Goal: Task Accomplishment & Management: Complete application form

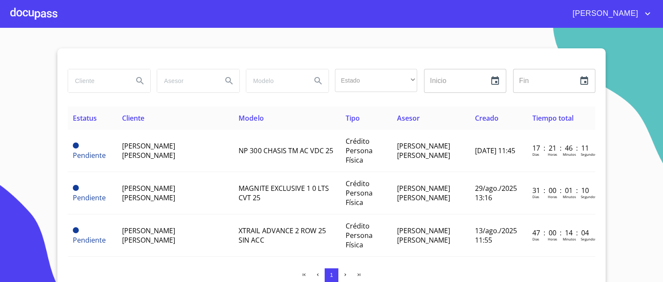
click at [36, 15] on div at bounding box center [33, 13] width 47 height 27
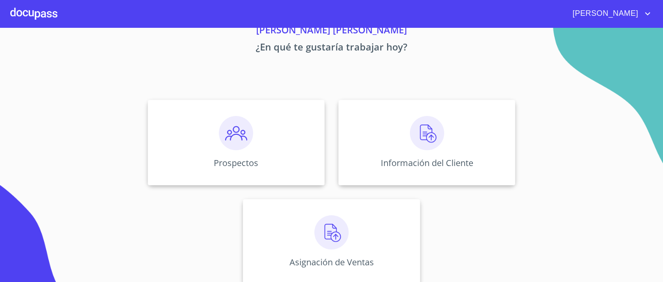
scroll to position [48, 0]
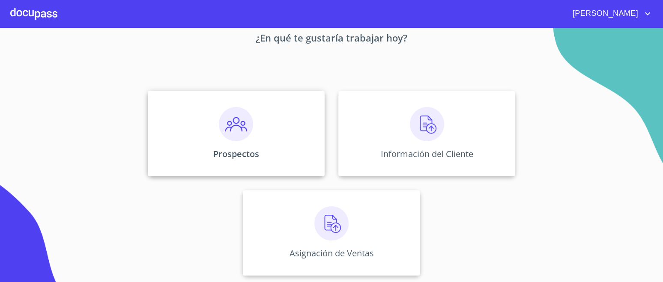
click at [235, 126] on img at bounding box center [236, 124] width 34 height 34
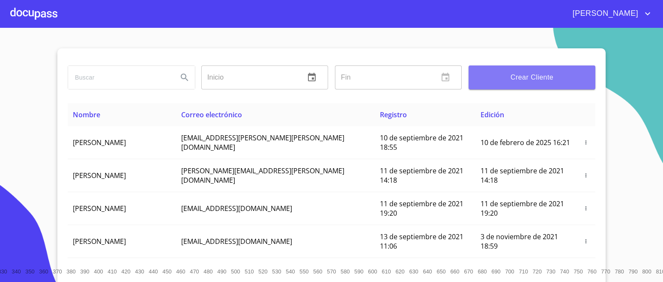
click at [512, 84] on button "Crear Cliente" at bounding box center [532, 78] width 127 height 24
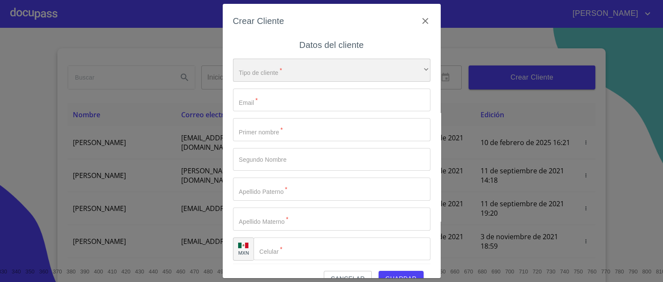
click at [278, 70] on div "​" at bounding box center [331, 70] width 197 height 23
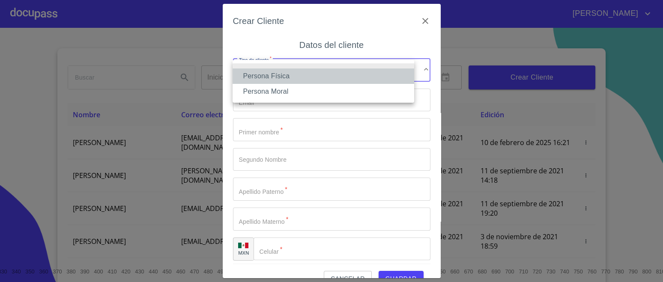
click at [300, 75] on li "Persona Física" at bounding box center [324, 76] width 182 height 15
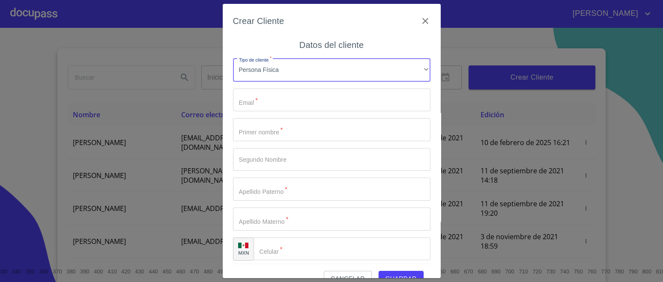
click at [279, 96] on input "Tipo de cliente   *" at bounding box center [331, 100] width 197 height 23
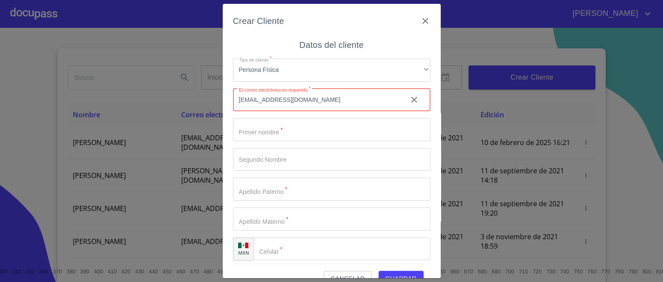
type input "[EMAIL_ADDRESS][DOMAIN_NAME]"
click at [291, 132] on input "Tipo de cliente   *" at bounding box center [331, 129] width 197 height 23
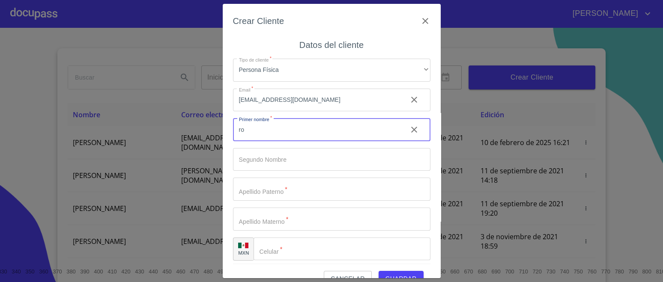
type input "r"
type input "[PERSON_NAME]"
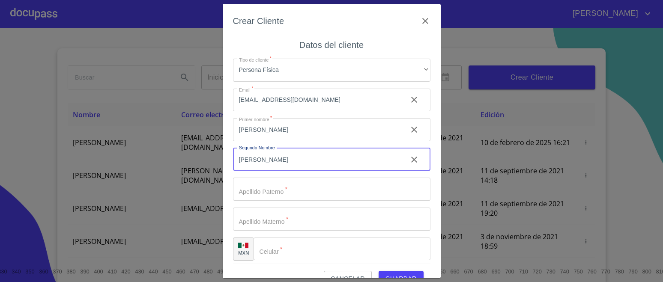
type input "[PERSON_NAME]"
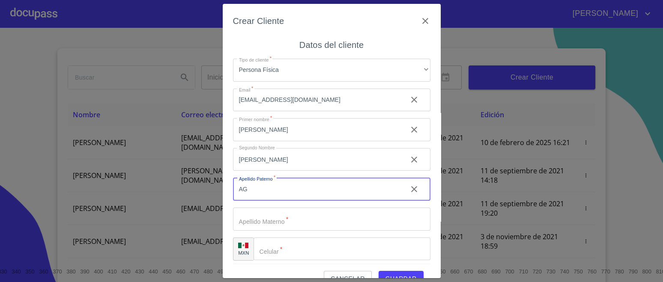
type input "A"
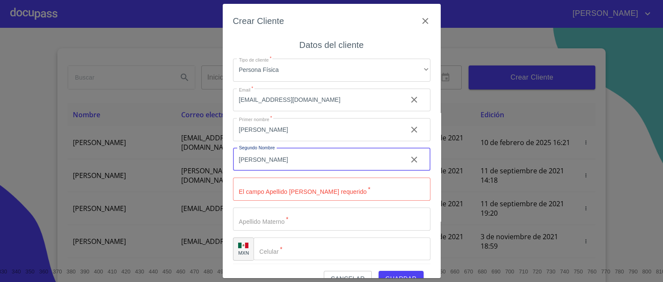
click at [292, 162] on input "[PERSON_NAME]" at bounding box center [317, 159] width 168 height 23
type input "M"
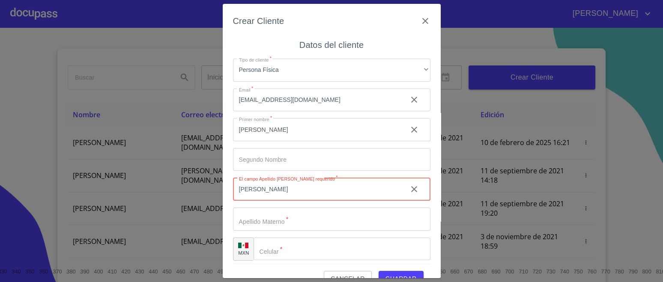
type input "[PERSON_NAME]"
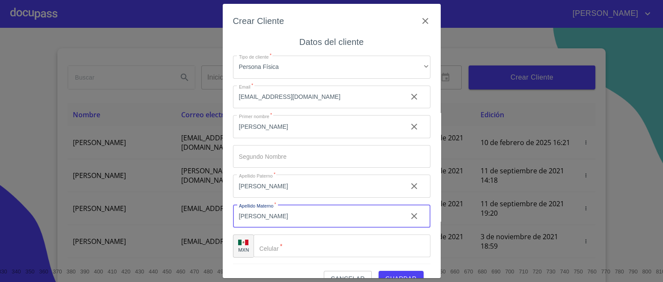
scroll to position [3, 0]
type input "[PERSON_NAME]"
click at [286, 244] on input "Tipo de cliente   *" at bounding box center [342, 245] width 177 height 23
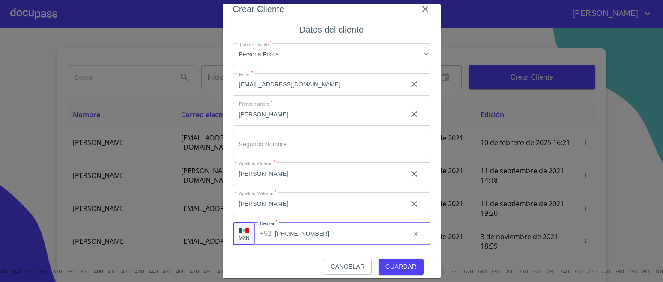
scroll to position [18, 0]
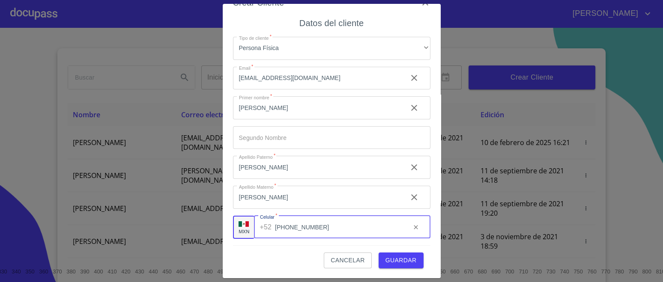
type input "[PHONE_NUMBER]"
click at [389, 256] on span "Guardar" at bounding box center [401, 260] width 31 height 11
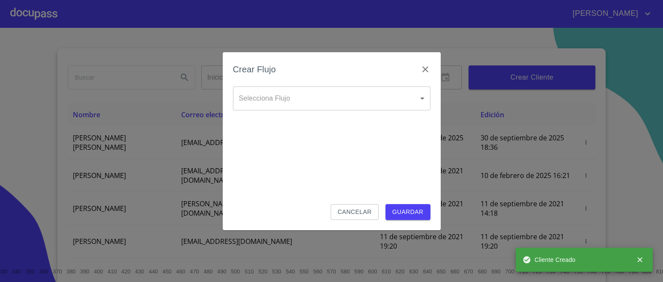
click at [295, 102] on body "[PERSON_NAME] ​ Fin ​ Crear Cliente Nombre Correo electrónico Registro Edición …" at bounding box center [331, 141] width 663 height 282
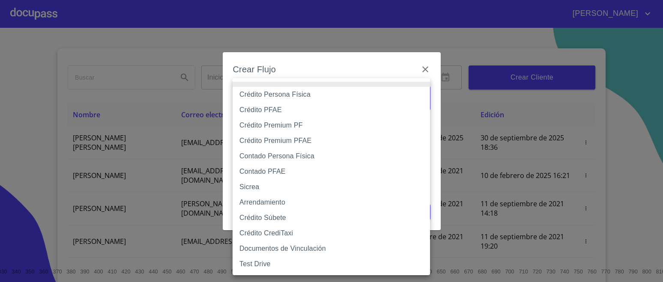
click at [280, 158] on li "Contado Persona Física" at bounding box center [331, 156] width 197 height 15
type input "60bf975b0d9865ccc2471536"
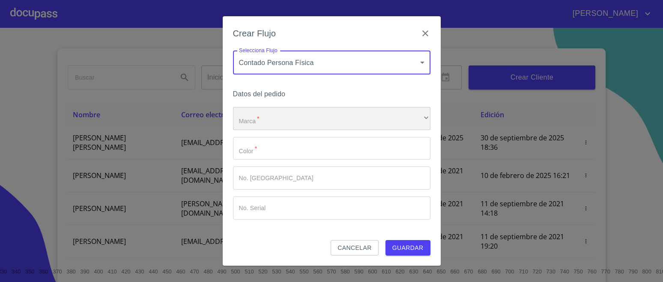
click at [277, 119] on div "​" at bounding box center [331, 118] width 197 height 23
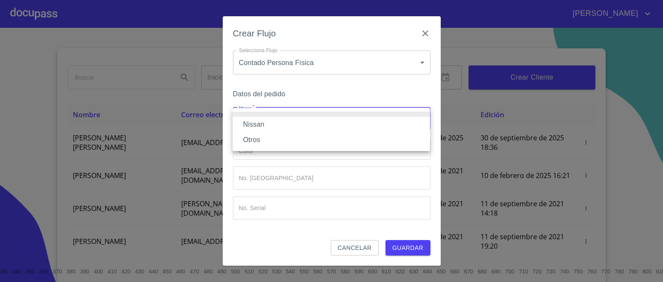
click at [275, 126] on li "Nissan" at bounding box center [331, 124] width 197 height 15
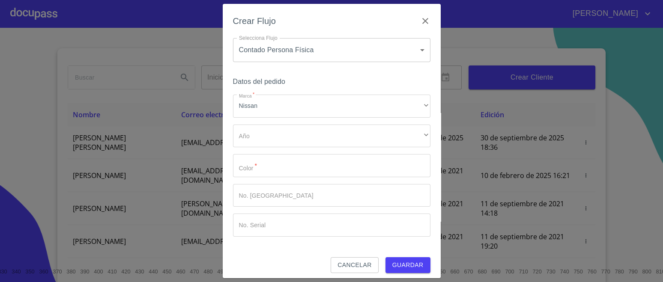
click at [268, 148] on div "Marca   * Nissan ​ Año ​ ​ Color   * ​ No. Pedido ​ No. Serial ​" at bounding box center [331, 166] width 197 height 142
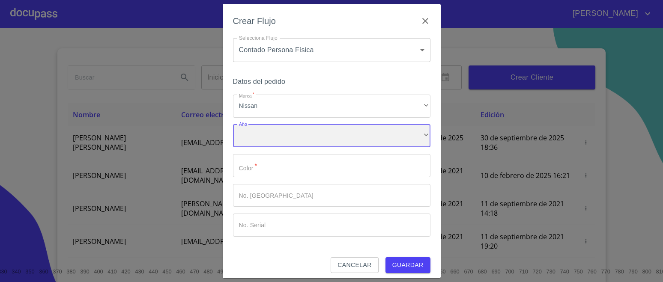
click at [271, 139] on div "​" at bounding box center [331, 136] width 197 height 23
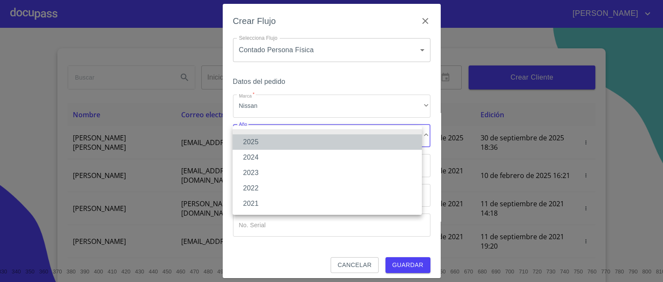
click at [260, 142] on li "2025" at bounding box center [327, 142] width 189 height 15
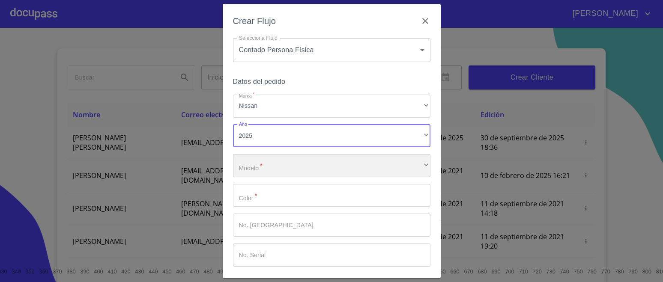
click at [263, 163] on div "​" at bounding box center [331, 165] width 197 height 23
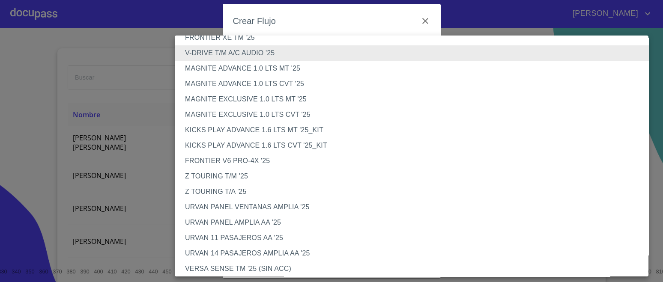
scroll to position [53, 0]
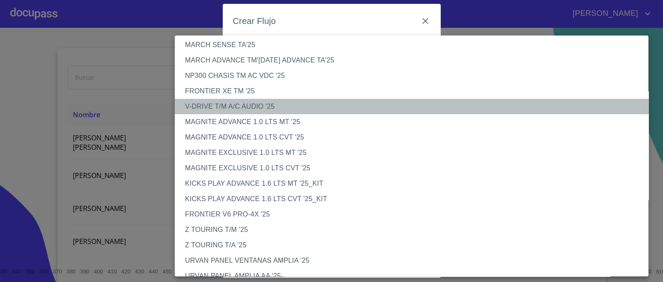
click at [225, 105] on li "V-DRIVE T/M A/C AUDIO '25" at bounding box center [416, 106] width 482 height 15
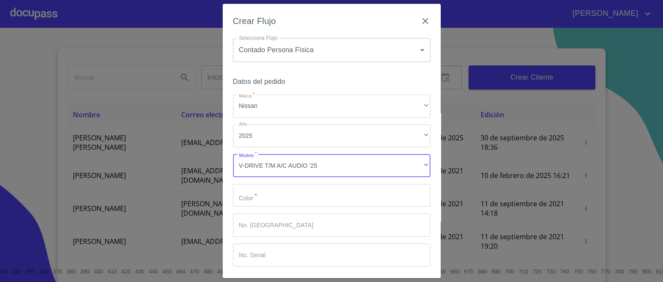
click at [263, 201] on input "Marca   *" at bounding box center [331, 195] width 197 height 23
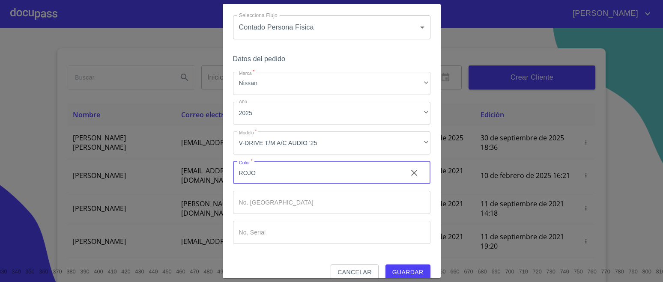
scroll to position [35, 0]
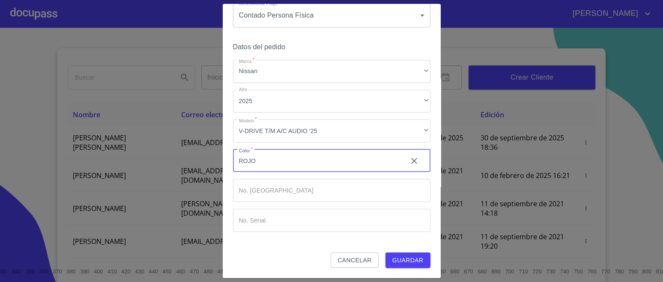
type input "ROJO"
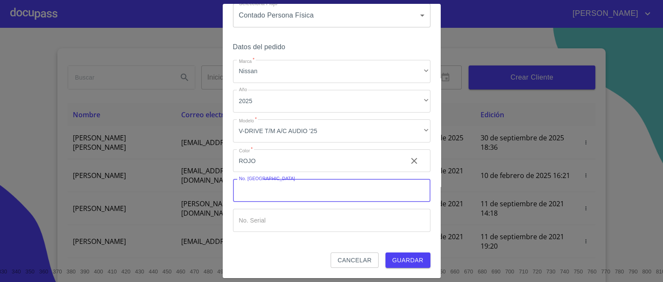
click at [269, 191] on input "Marca   *" at bounding box center [331, 190] width 197 height 23
type input "149495"
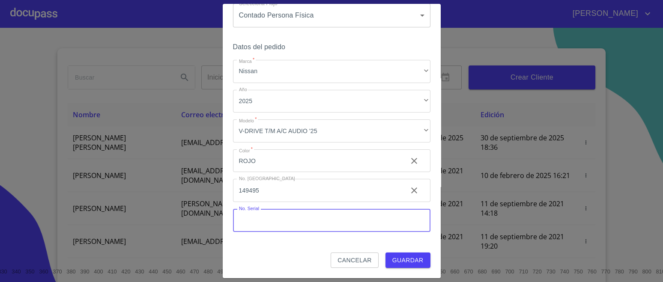
click at [266, 224] on input "Marca   *" at bounding box center [331, 220] width 197 height 23
click at [298, 214] on input "Marca   *" at bounding box center [331, 220] width 197 height 23
paste input "[US_VEHICLE_IDENTIFICATION_NUMBER]"
type input "[US_VEHICLE_IDENTIFICATION_NUMBER]"
click at [395, 259] on span "Guardar" at bounding box center [407, 260] width 31 height 11
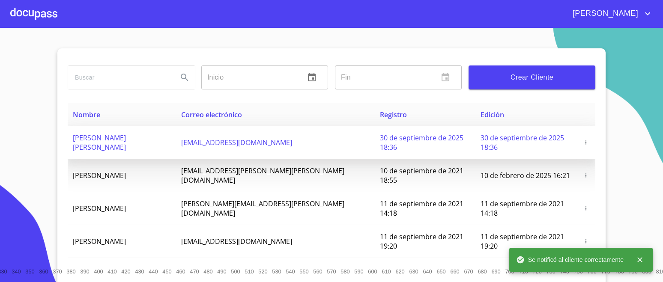
click at [126, 140] on span "[PERSON_NAME] [PERSON_NAME]" at bounding box center [99, 142] width 53 height 19
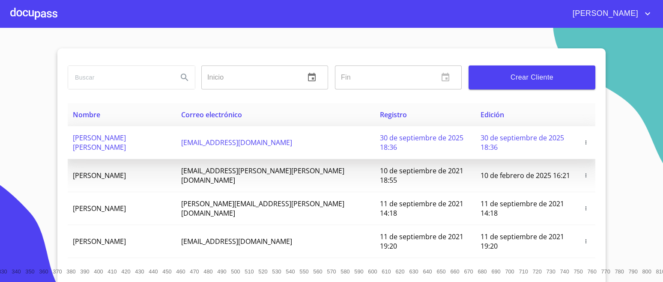
click at [126, 141] on span "[PERSON_NAME] [PERSON_NAME]" at bounding box center [99, 142] width 53 height 19
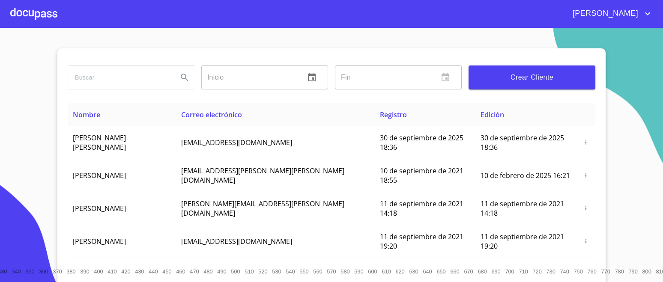
click at [48, 12] on div at bounding box center [33, 13] width 47 height 27
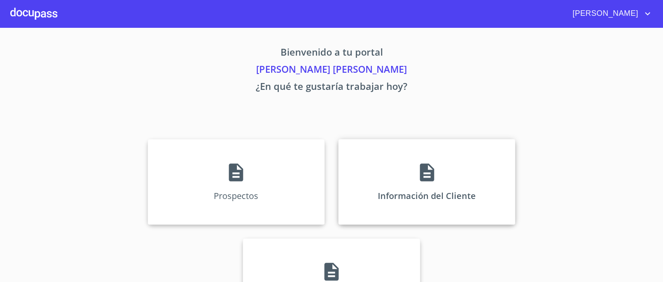
click at [433, 169] on icon at bounding box center [426, 172] width 21 height 21
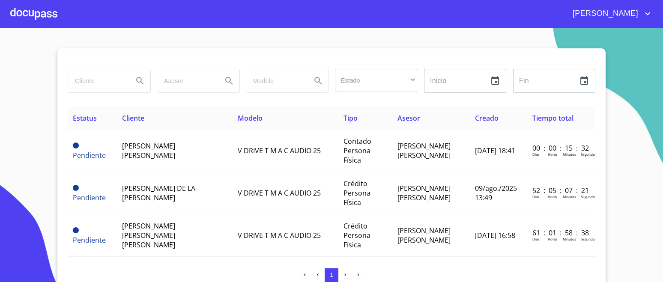
click at [161, 150] on span "[PERSON_NAME] [PERSON_NAME]" at bounding box center [148, 150] width 53 height 19
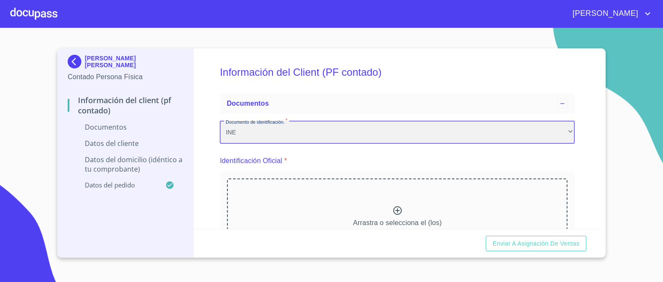
click at [294, 134] on div "INE" at bounding box center [397, 132] width 355 height 23
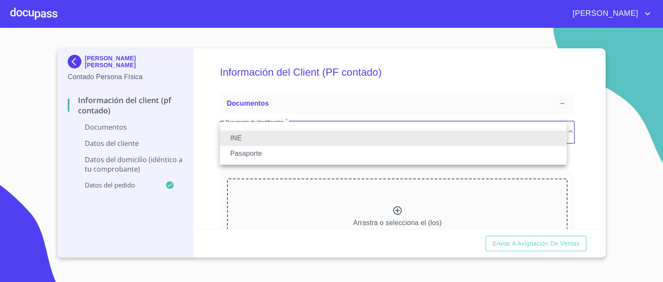
click at [284, 132] on li "INE" at bounding box center [393, 138] width 347 height 15
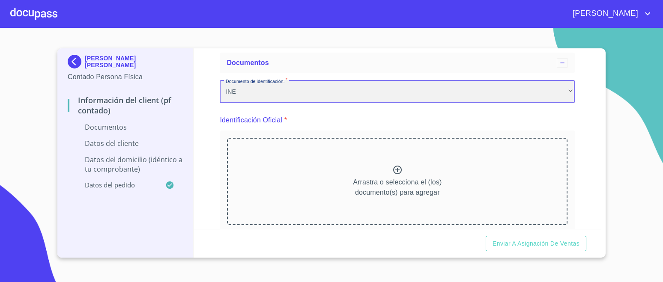
scroll to position [107, 0]
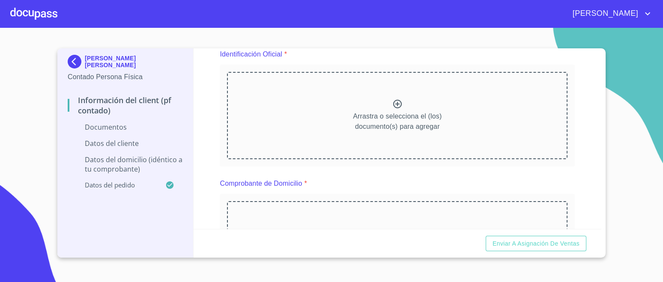
click at [392, 110] on div at bounding box center [397, 105] width 10 height 12
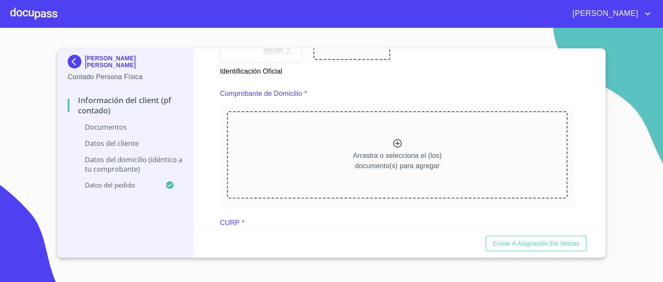
scroll to position [428, 0]
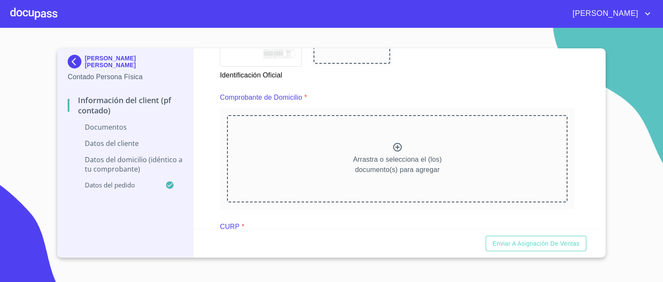
click at [394, 145] on icon at bounding box center [397, 147] width 10 height 10
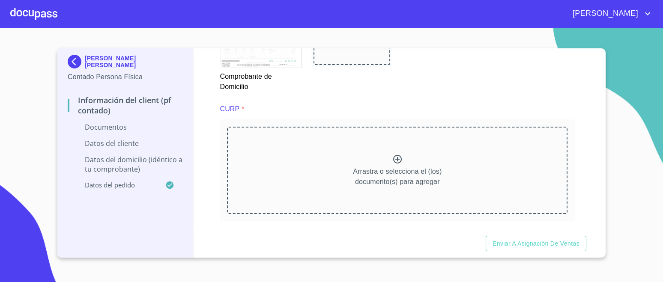
scroll to position [799, 0]
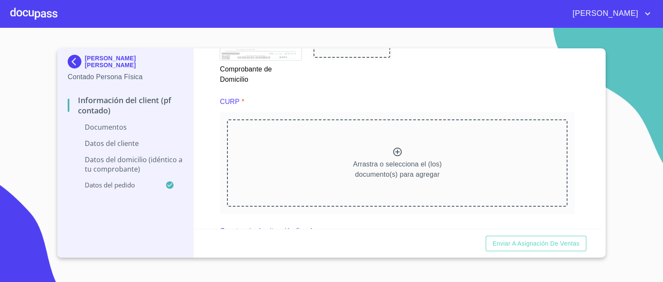
click at [406, 160] on p "Arrastra o selecciona el (los) documento(s) para agregar" at bounding box center [397, 169] width 89 height 21
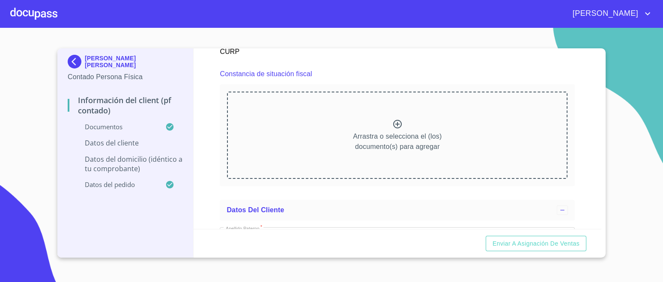
scroll to position [1235, 0]
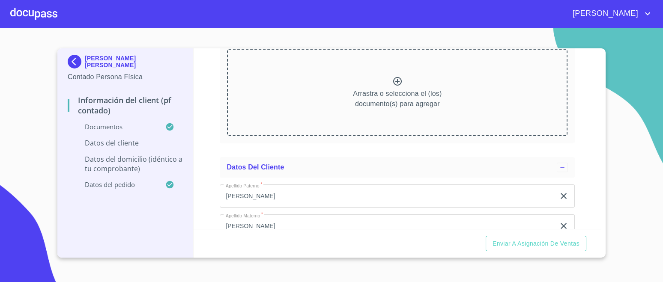
click at [381, 78] on div "Arrastra o selecciona el (los) documento(s) para agregar" at bounding box center [397, 92] width 341 height 87
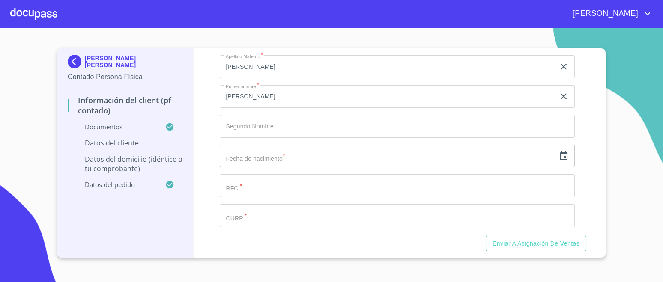
scroll to position [1672, 0]
click at [290, 154] on input "Documento de identificación.   *" at bounding box center [397, 154] width 355 height 23
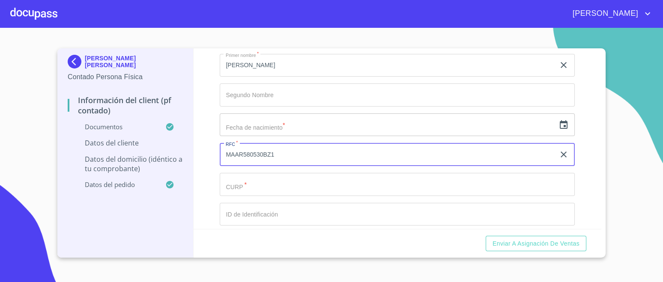
type input "MAAR580530BZ1"
click at [238, 179] on input "Documento de identificación.   *" at bounding box center [397, 184] width 355 height 23
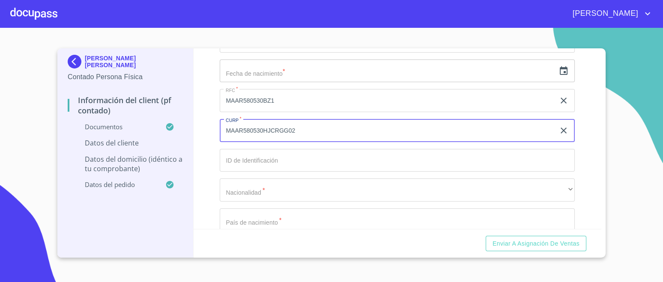
type input "MAAR580530HJCRGG02"
click at [262, 160] on input "Documento de identificación.   *" at bounding box center [397, 160] width 355 height 23
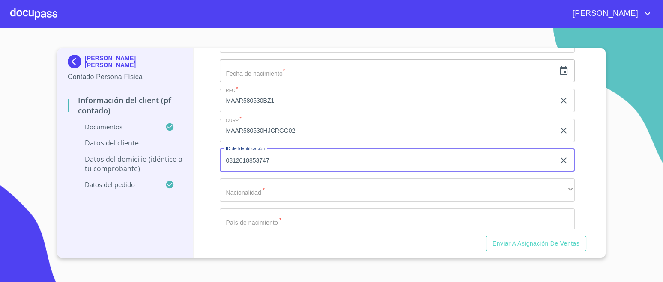
type input "0812018853747"
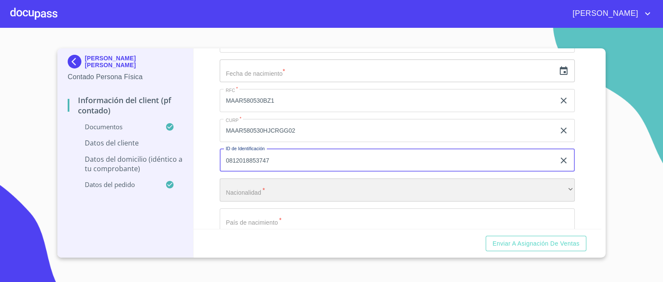
click at [260, 189] on div "​" at bounding box center [397, 190] width 355 height 23
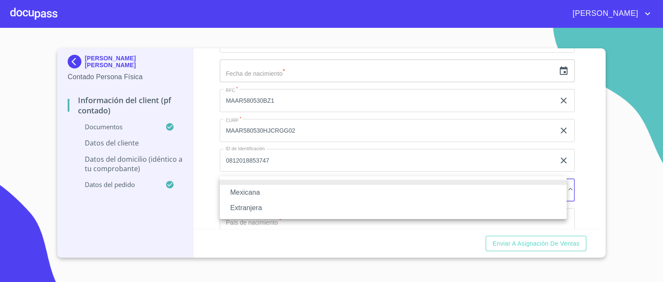
click at [252, 196] on li "Mexicana" at bounding box center [393, 192] width 347 height 15
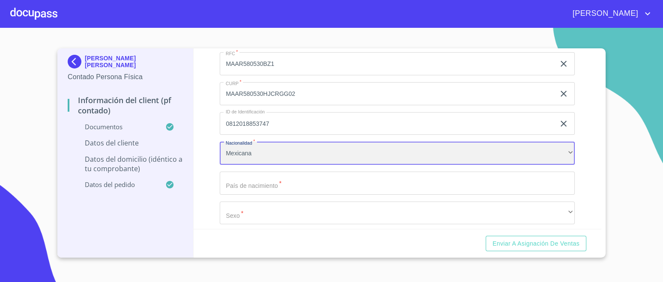
scroll to position [1779, 0]
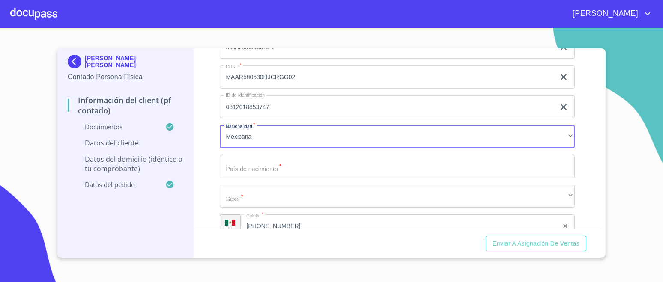
click at [276, 156] on input "Documento de identificación.   *" at bounding box center [397, 166] width 355 height 23
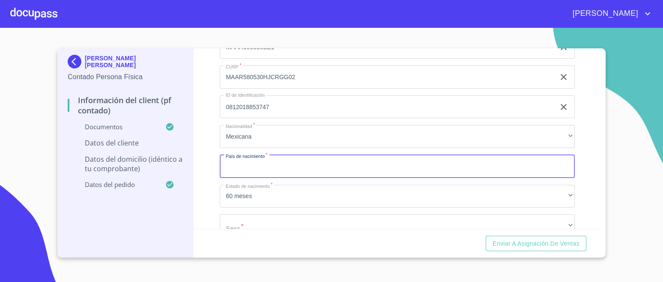
click at [285, 159] on input "Documento de identificación.   *" at bounding box center [397, 166] width 355 height 23
type input "[GEOGRAPHIC_DATA]"
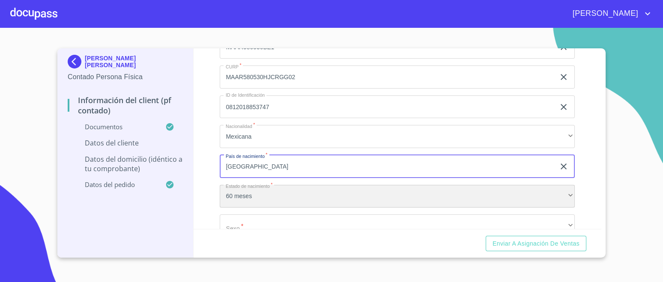
click at [251, 194] on div "60 meses" at bounding box center [397, 196] width 355 height 23
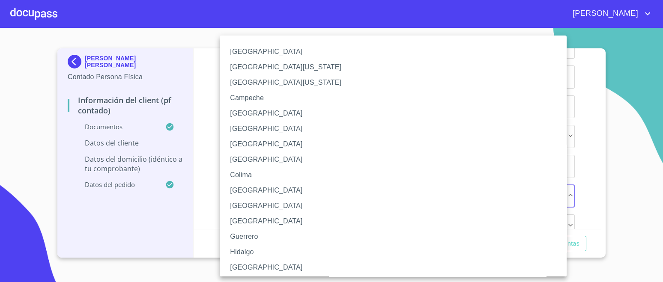
click at [240, 266] on li "[GEOGRAPHIC_DATA]" at bounding box center [397, 267] width 355 height 15
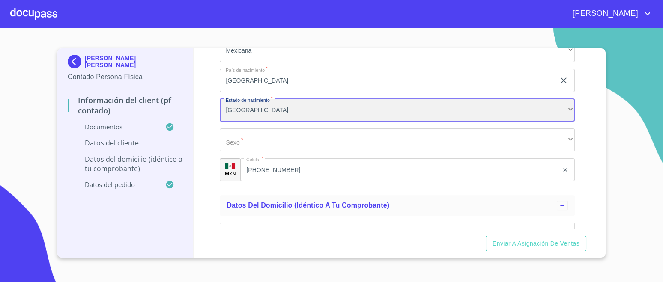
scroll to position [1886, 0]
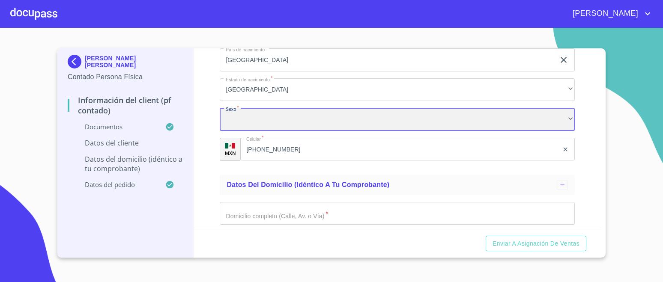
click at [252, 117] on div "​" at bounding box center [397, 119] width 355 height 23
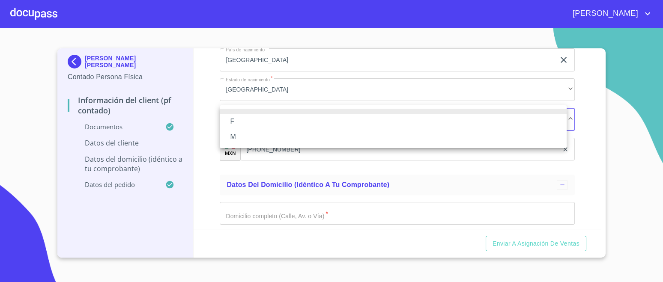
click at [231, 139] on li "M" at bounding box center [393, 136] width 347 height 15
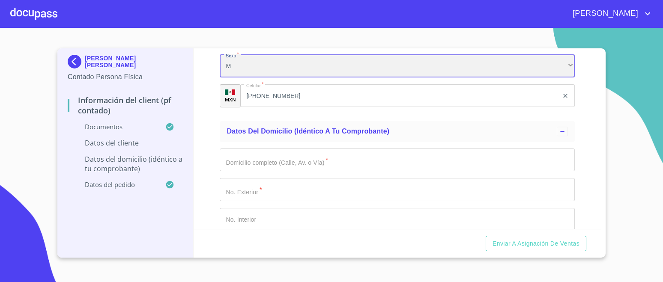
scroll to position [1993, 0]
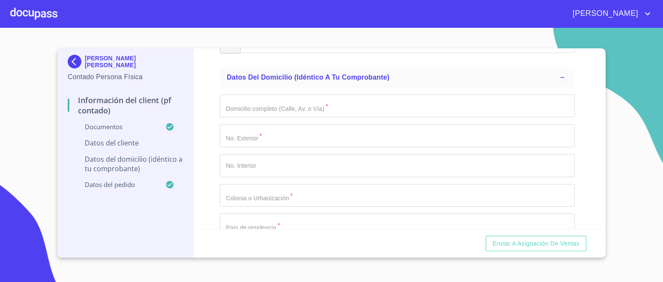
click at [354, 105] on input "Documento de identificación.   *" at bounding box center [397, 106] width 355 height 23
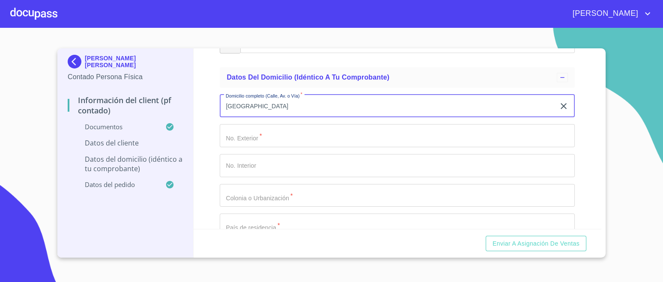
type input "[GEOGRAPHIC_DATA]"
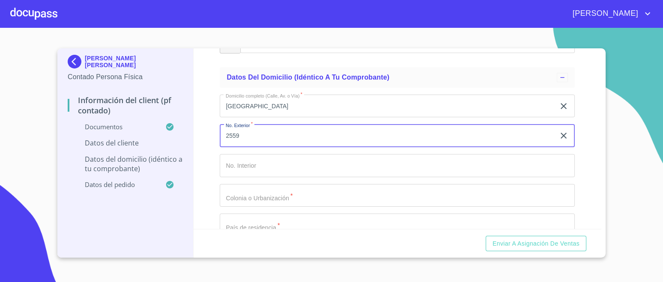
type input "2559"
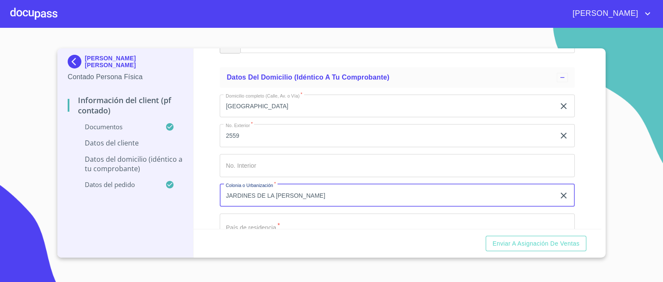
type input "JARDINES DE LA [PERSON_NAME]"
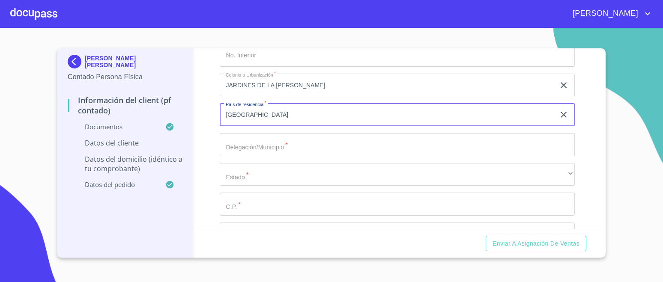
scroll to position [2104, 0]
type input "[GEOGRAPHIC_DATA]"
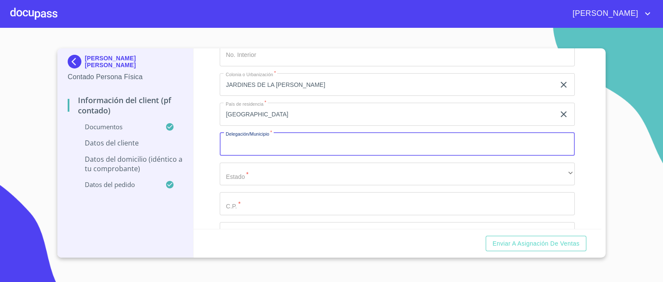
click at [283, 138] on input "Documento de identificación.   *" at bounding box center [397, 144] width 355 height 23
type input "[GEOGRAPHIC_DATA]"
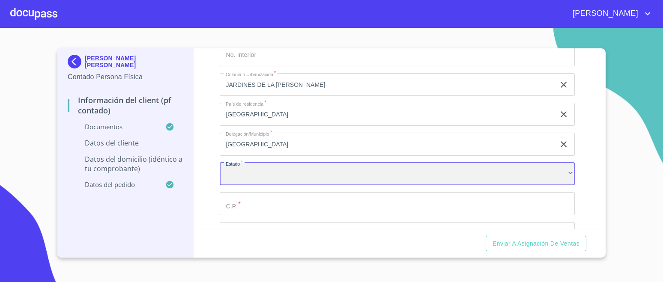
click at [297, 173] on div "​" at bounding box center [397, 174] width 355 height 23
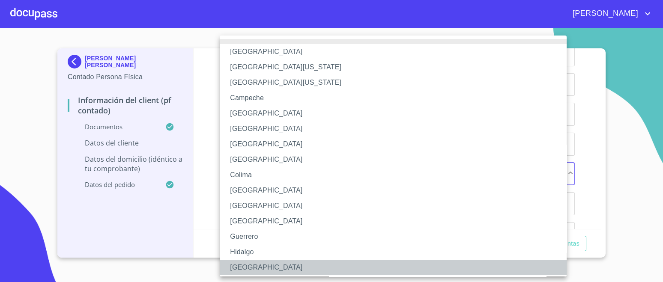
click at [244, 263] on li "[GEOGRAPHIC_DATA]" at bounding box center [397, 267] width 355 height 15
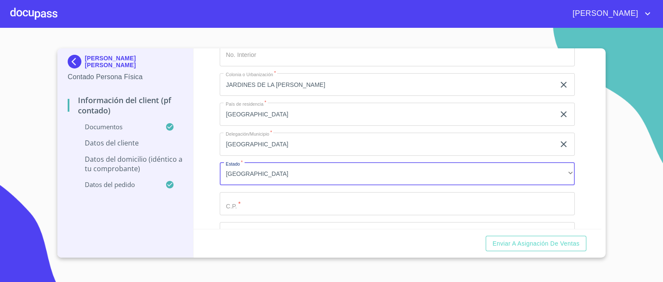
click at [260, 201] on input "Documento de identificación.   *" at bounding box center [397, 203] width 355 height 23
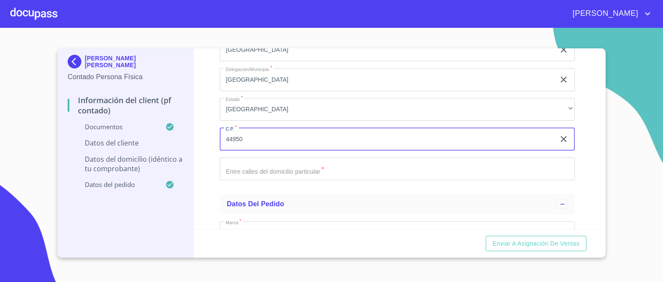
scroll to position [2211, 0]
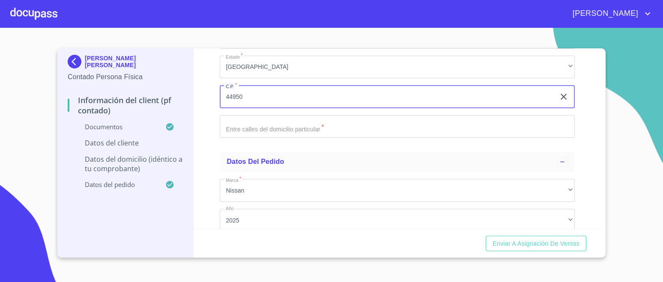
type input "44950"
click at [261, 126] on input "Documento de identificación.   *" at bounding box center [397, 126] width 355 height 23
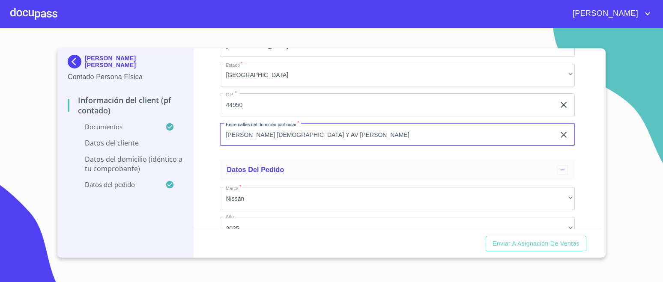
scroll to position [2310, 0]
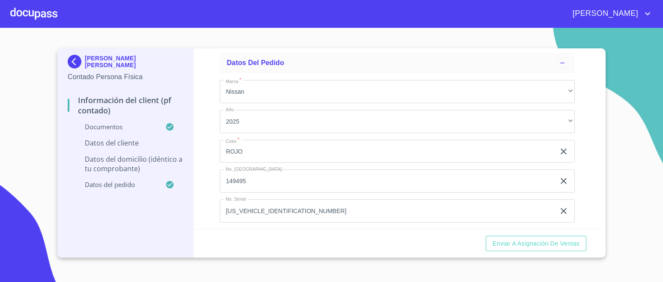
type input "[PERSON_NAME] [DEMOGRAPHIC_DATA] Y AV [PERSON_NAME]"
click at [588, 145] on div "Información del Client (PF contado) Documentos Documento de identificación.   *…" at bounding box center [398, 138] width 408 height 181
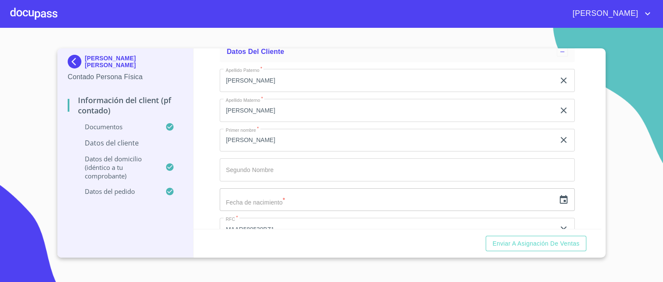
scroll to position [1606, 0]
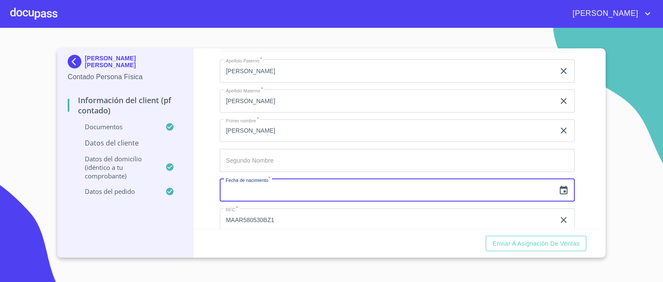
click at [315, 187] on input "text" at bounding box center [387, 190] width 335 height 23
click at [559, 188] on icon "button" at bounding box center [564, 190] width 10 height 10
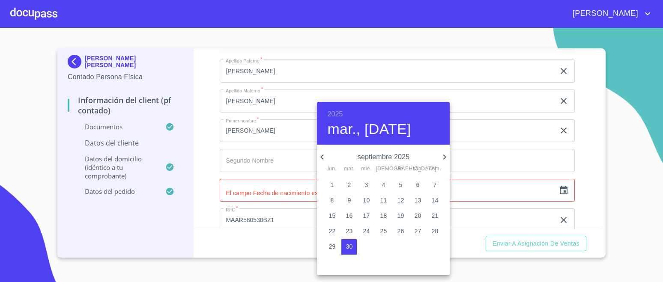
click at [344, 113] on div "[DATE], [DATE]" at bounding box center [383, 123] width 133 height 43
click at [338, 114] on h6 "2025" at bounding box center [334, 114] width 15 height 12
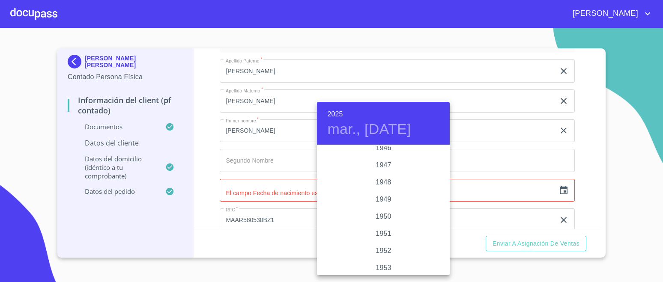
scroll to position [482, 0]
click at [387, 236] on div "1958" at bounding box center [383, 238] width 133 height 17
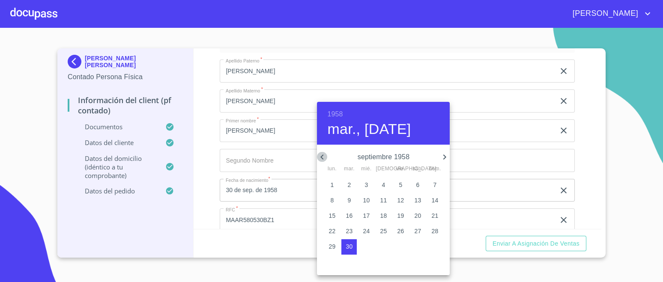
click at [321, 158] on icon "button" at bounding box center [322, 157] width 10 height 10
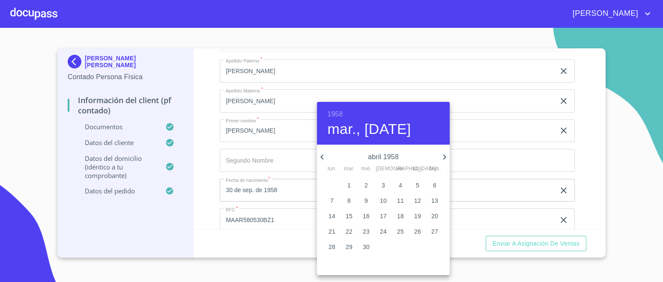
click at [321, 158] on icon "button" at bounding box center [322, 157] width 10 height 10
click at [443, 159] on icon "button" at bounding box center [445, 157] width 10 height 10
click at [403, 251] on button "30" at bounding box center [400, 246] width 15 height 15
type input "30 de may. de 1958"
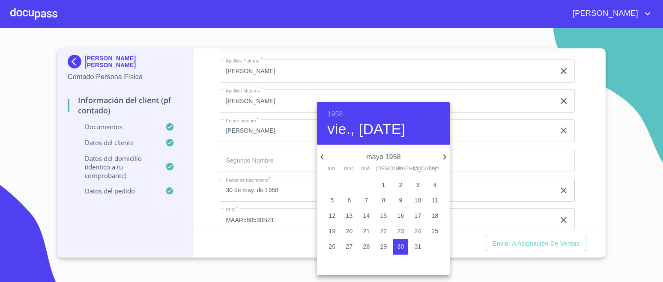
click at [580, 141] on div at bounding box center [331, 141] width 663 height 282
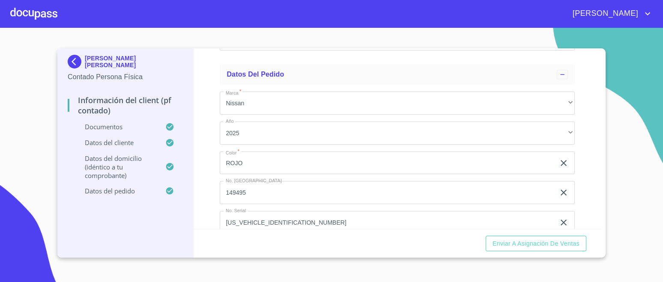
scroll to position [2310, 0]
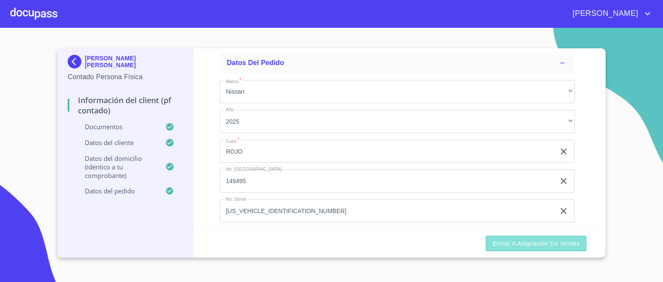
click at [571, 243] on span "Enviar a Asignación de Ventas" at bounding box center [536, 244] width 87 height 11
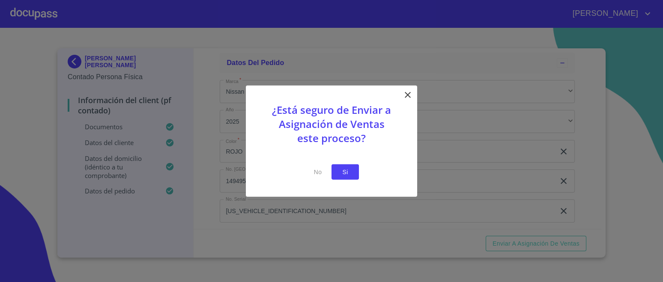
click at [344, 169] on span "Si" at bounding box center [345, 172] width 14 height 11
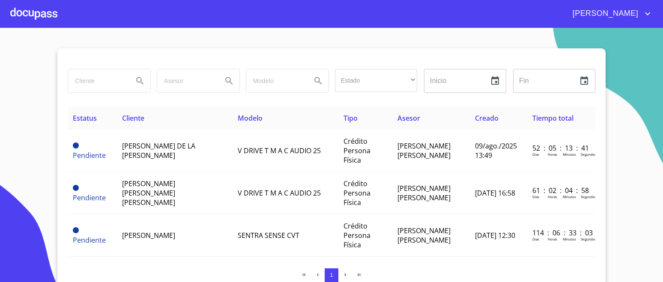
click at [30, 16] on div at bounding box center [33, 13] width 47 height 27
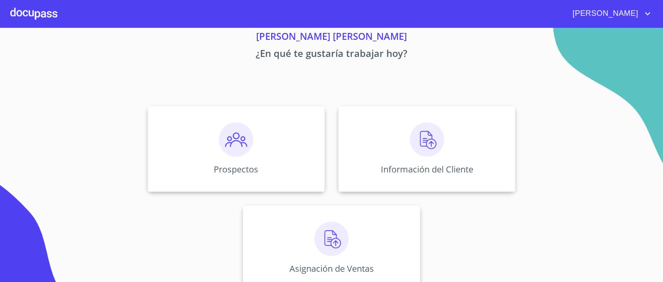
scroll to position [48, 0]
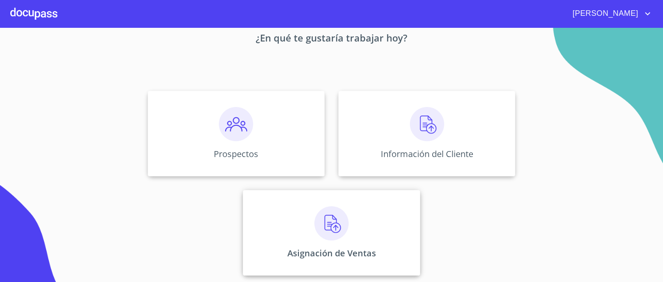
click at [341, 241] on div "Asignación de Ventas" at bounding box center [331, 233] width 177 height 86
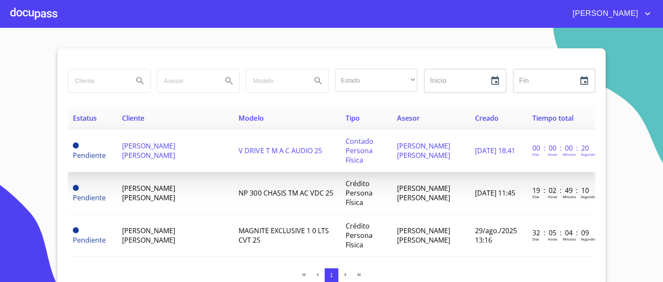
click at [170, 153] on span "[PERSON_NAME] [PERSON_NAME]" at bounding box center [148, 150] width 53 height 19
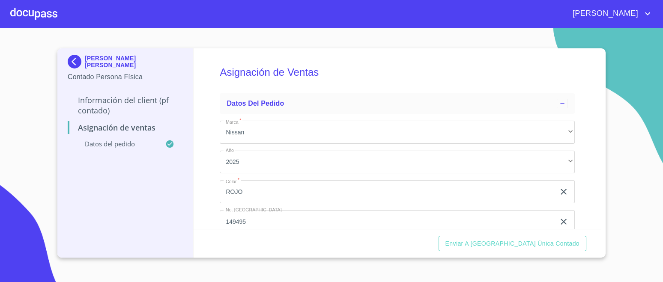
scroll to position [50, 0]
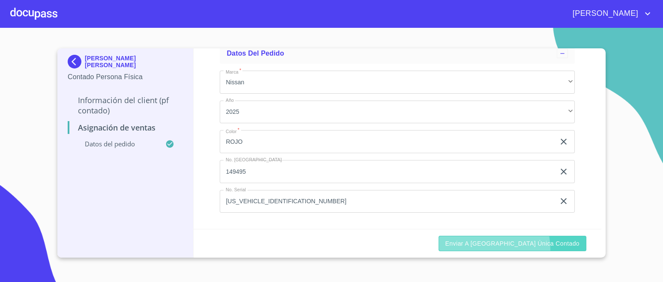
click at [521, 249] on button "Enviar a [GEOGRAPHIC_DATA] única contado" at bounding box center [513, 244] width 148 height 16
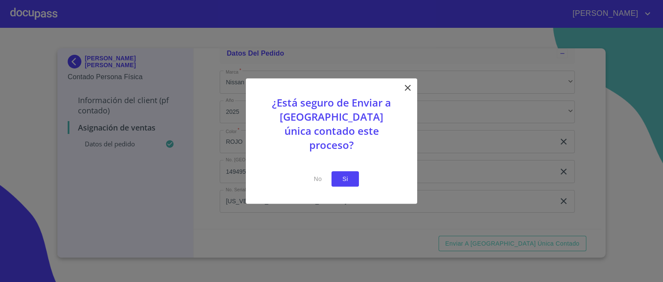
click at [353, 176] on button "Si" at bounding box center [345, 179] width 27 height 16
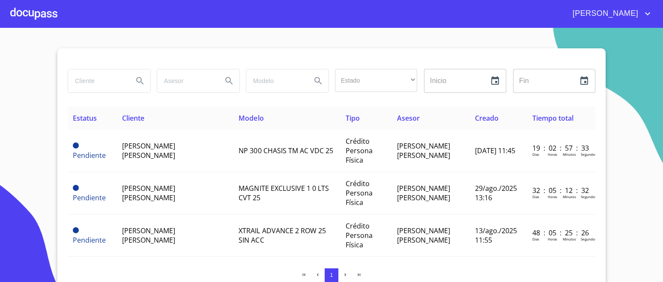
click at [41, 10] on div at bounding box center [33, 13] width 47 height 27
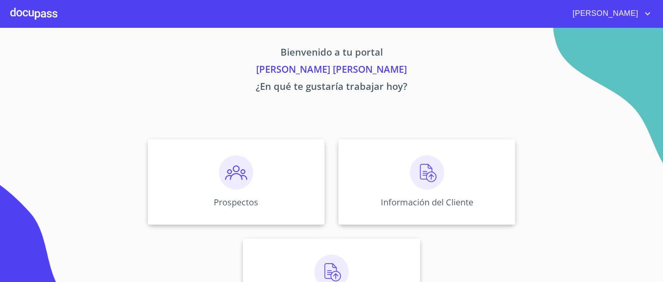
scroll to position [48, 0]
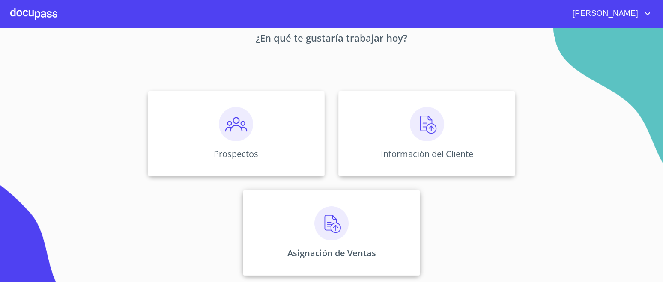
click at [329, 216] on img at bounding box center [331, 223] width 34 height 34
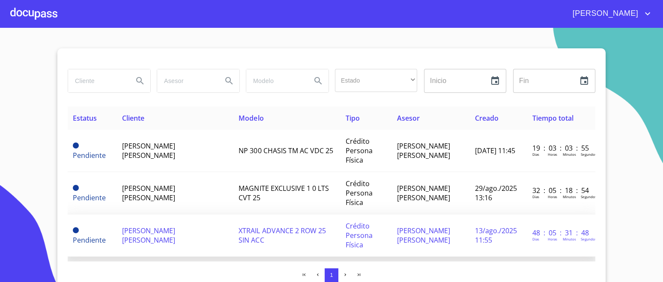
click at [169, 236] on td "[PERSON_NAME] [PERSON_NAME]" at bounding box center [175, 236] width 117 height 42
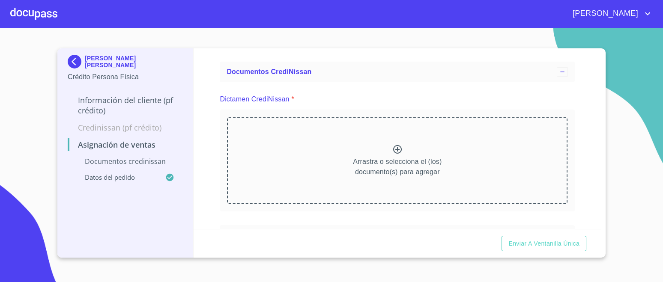
scroll to position [53, 0]
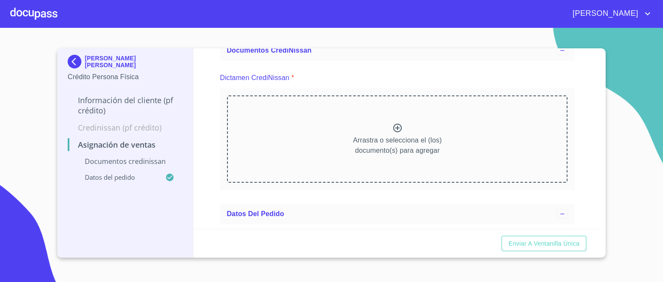
click at [392, 133] on div at bounding box center [397, 129] width 10 height 12
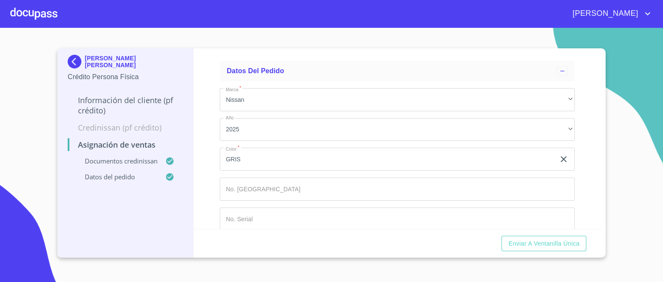
scroll to position [443, 0]
click at [289, 153] on input "GRIS" at bounding box center [387, 148] width 335 height 23
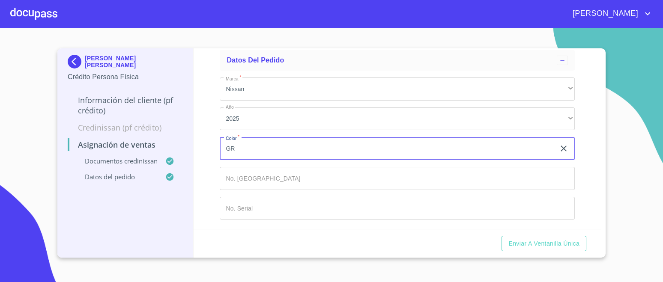
type input "G"
type input "ROJO"
click at [257, 178] on input "Marca   *" at bounding box center [397, 178] width 355 height 23
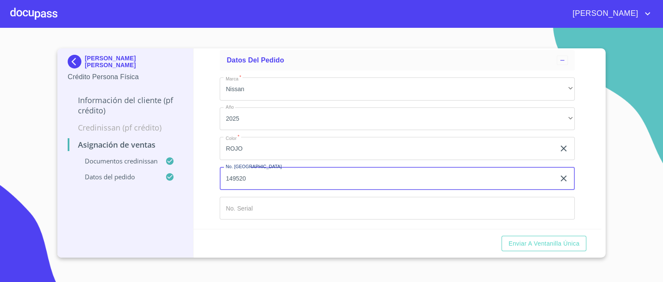
type input "149520"
click at [248, 206] on input "Marca   *" at bounding box center [397, 208] width 355 height 23
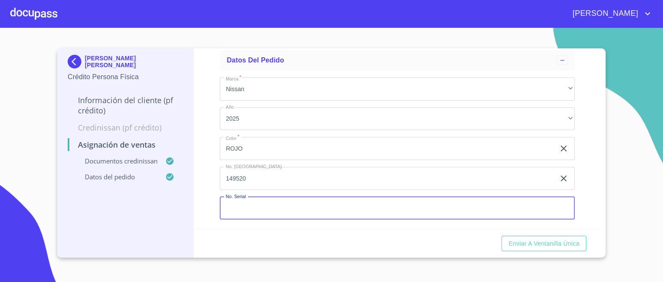
click at [255, 203] on input "Marca   *" at bounding box center [397, 208] width 355 height 23
paste input "[US_VEHICLE_IDENTIFICATION_NUMBER]"
type input "[US_VEHICLE_IDENTIFICATION_NUMBER]"
click at [29, 70] on section "[PERSON_NAME] [PERSON_NAME] Crédito Persona Física Información del cliente (PF …" at bounding box center [331, 155] width 663 height 254
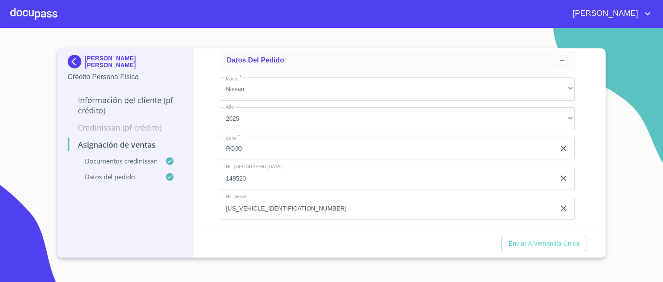
click at [75, 62] on img at bounding box center [76, 62] width 17 height 14
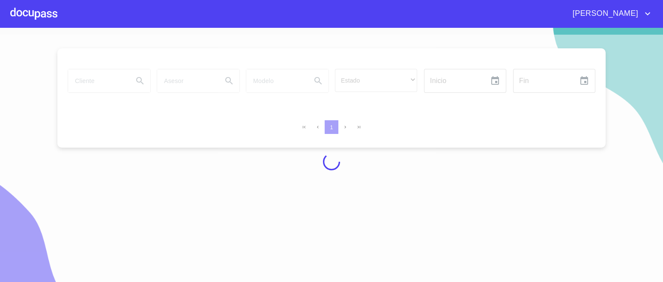
click at [36, 9] on div at bounding box center [33, 13] width 47 height 27
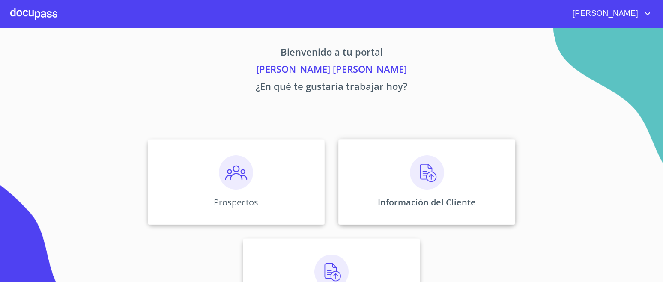
click at [411, 169] on img at bounding box center [427, 173] width 34 height 34
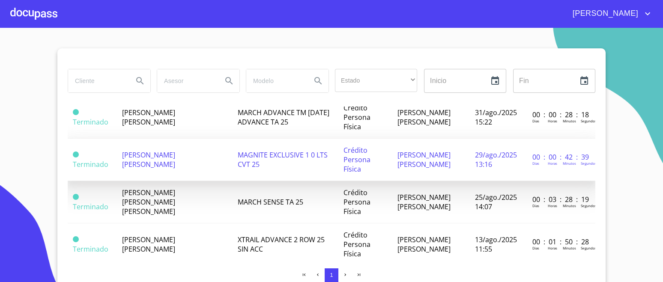
scroll to position [428, 0]
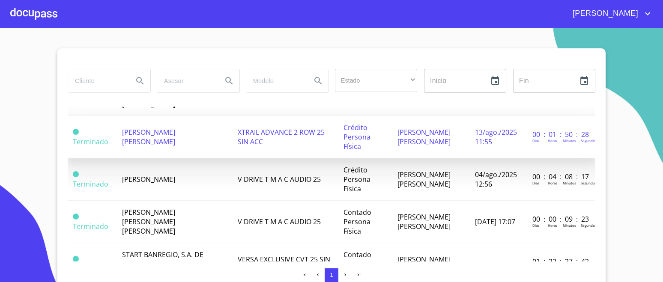
click at [170, 138] on td "[PERSON_NAME] [PERSON_NAME]" at bounding box center [175, 137] width 116 height 42
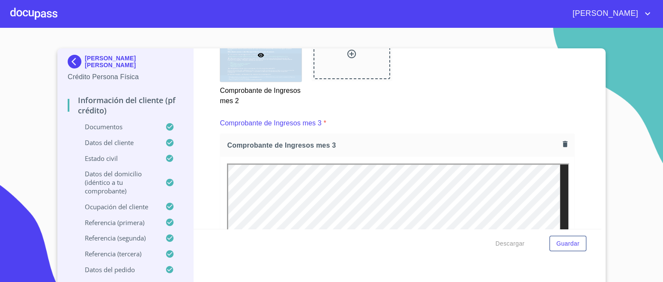
scroll to position [1552, 0]
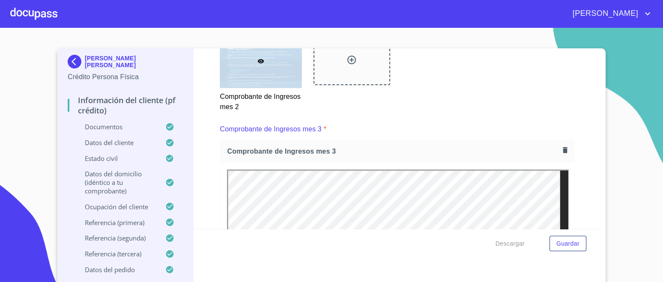
click at [31, 14] on div at bounding box center [33, 13] width 47 height 27
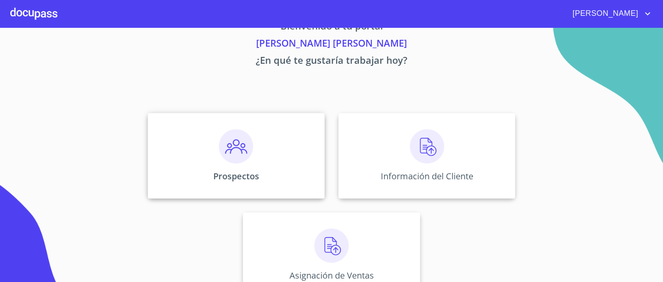
scroll to position [48, 0]
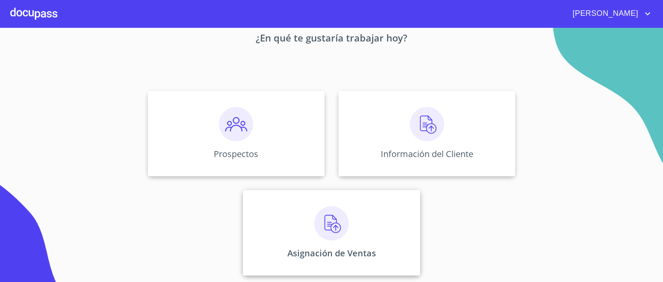
click at [318, 202] on div "Asignación de Ventas" at bounding box center [331, 233] width 177 height 86
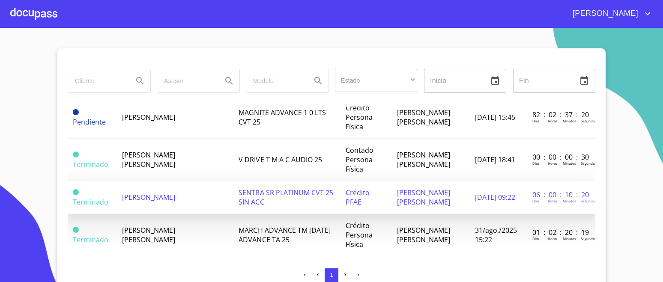
scroll to position [107, 0]
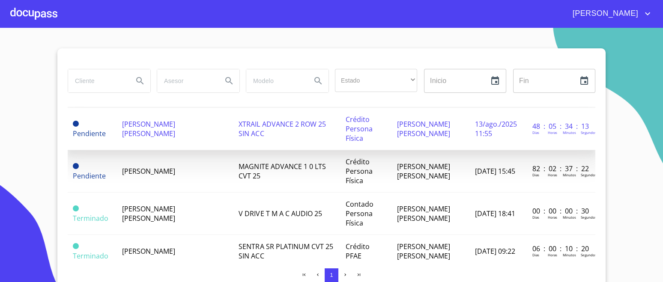
click at [170, 126] on span "[PERSON_NAME] [PERSON_NAME]" at bounding box center [148, 129] width 53 height 19
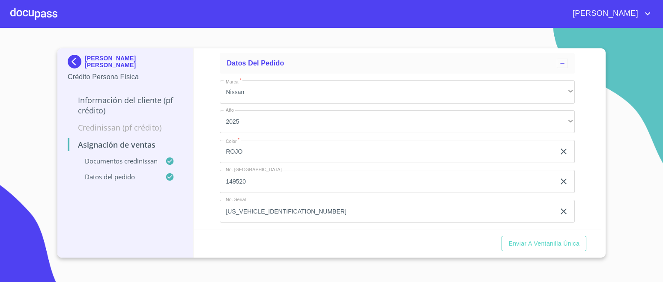
scroll to position [443, 0]
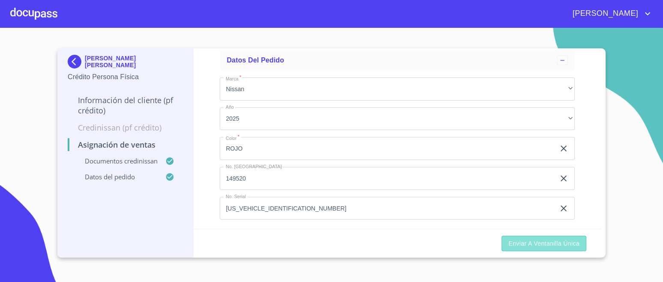
click at [547, 245] on span "Enviar a Ventanilla única" at bounding box center [544, 244] width 71 height 11
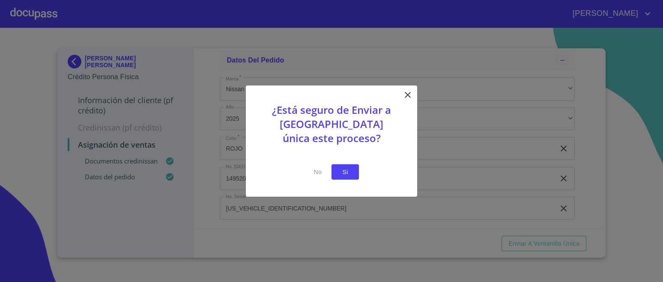
click at [345, 176] on span "Si" at bounding box center [345, 172] width 14 height 11
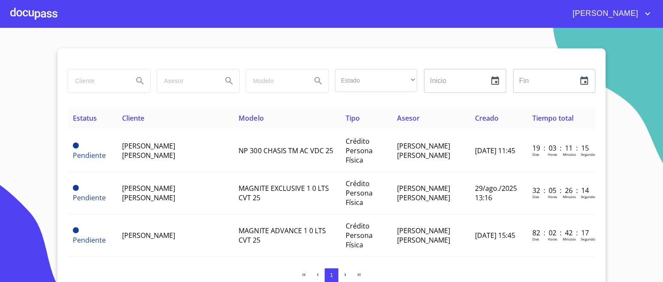
click at [47, 14] on div at bounding box center [33, 13] width 47 height 27
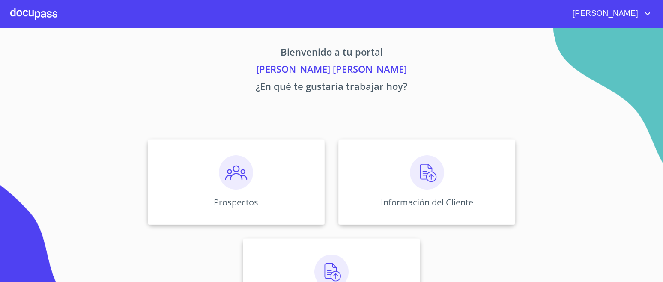
scroll to position [48, 0]
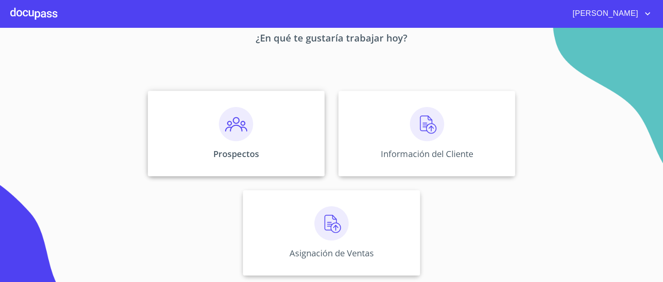
click at [232, 129] on img at bounding box center [236, 124] width 34 height 34
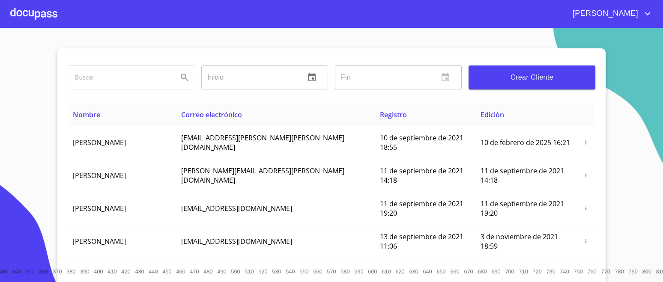
click at [148, 78] on input "search" at bounding box center [119, 77] width 103 height 23
type input "VANRENTA"
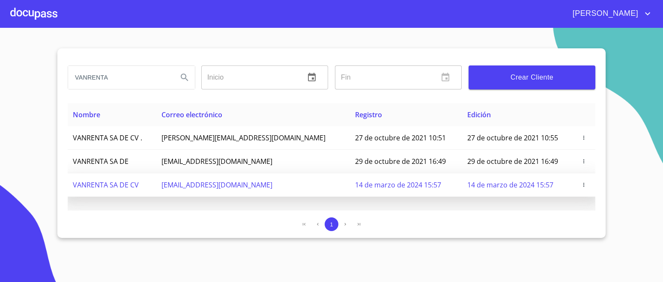
click at [124, 190] on td "VANRENTA SA DE CV" at bounding box center [112, 185] width 89 height 24
click at [127, 185] on span "VANRENTA SA DE CV" at bounding box center [106, 184] width 66 height 9
click at [583, 185] on icon "button" at bounding box center [584, 185] width 6 height 6
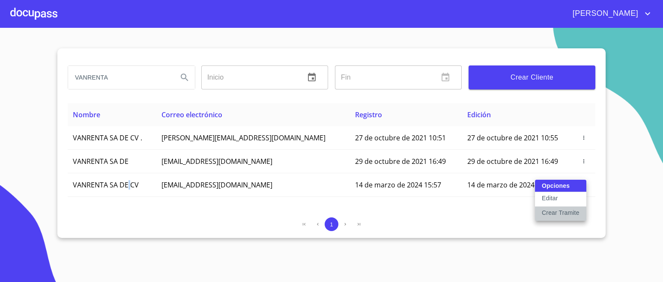
click at [552, 216] on p "Crear Tramite" at bounding box center [561, 213] width 38 height 9
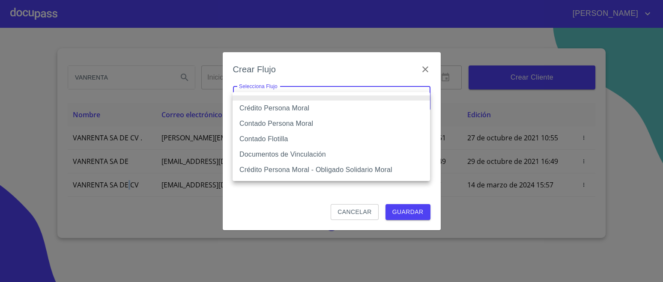
click at [342, 102] on body "[PERSON_NAME] ​ Fin ​ Crear Cliente Nombre Correo electrónico Registro Edición …" at bounding box center [331, 141] width 663 height 282
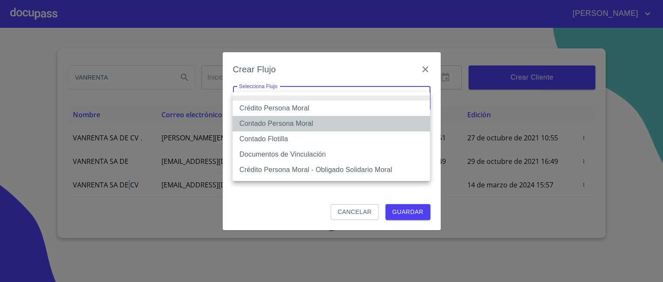
click at [318, 123] on li "Contado Persona Moral" at bounding box center [331, 123] width 197 height 15
type input "6112cf9d60c1d0a048e62677"
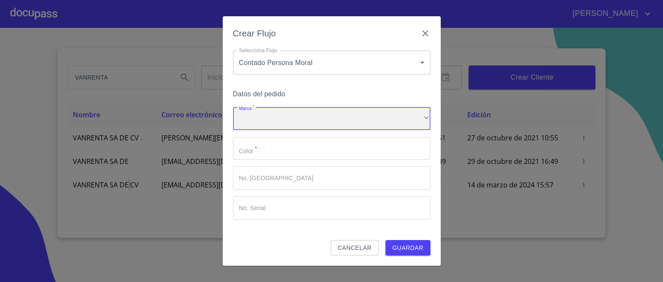
click at [310, 119] on div "​" at bounding box center [331, 118] width 197 height 23
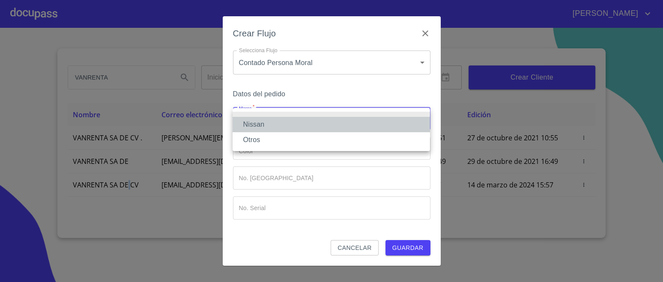
click at [310, 119] on li "Nissan" at bounding box center [331, 124] width 197 height 15
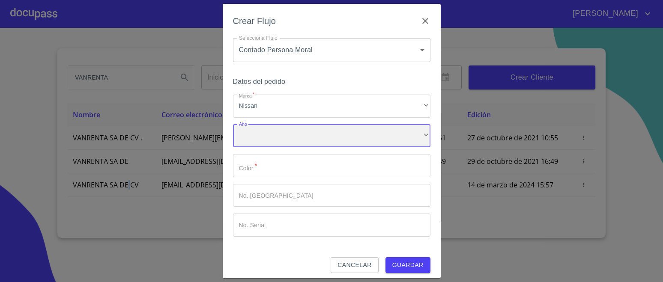
click at [275, 138] on div "​" at bounding box center [331, 136] width 197 height 23
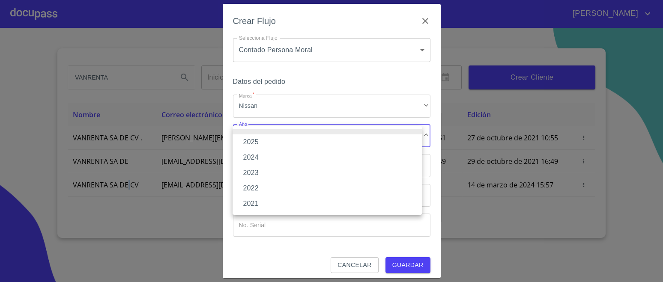
click at [276, 138] on li "2025" at bounding box center [327, 142] width 189 height 15
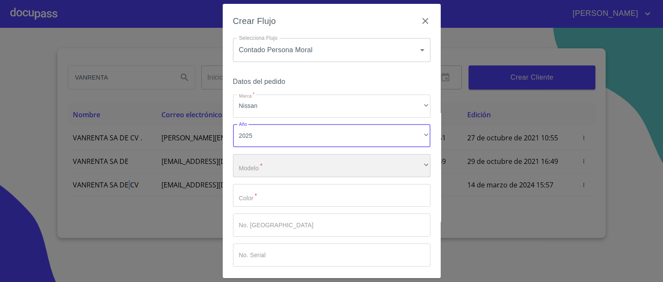
click at [264, 177] on div "​" at bounding box center [331, 165] width 197 height 23
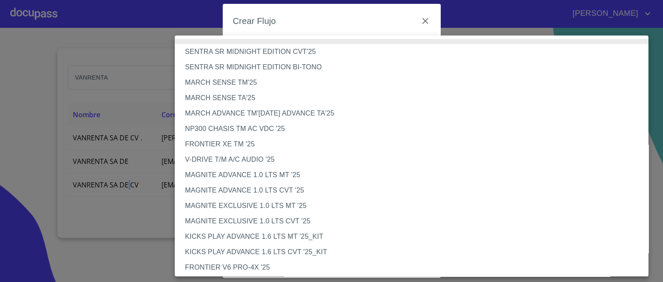
click at [275, 218] on li "MAGNITE EXCLUSIVE 1.0 LTS CVT '25" at bounding box center [416, 221] width 482 height 15
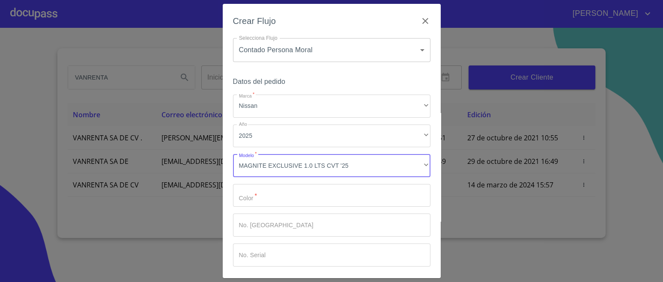
click at [300, 200] on input "Marca   *" at bounding box center [331, 195] width 197 height 23
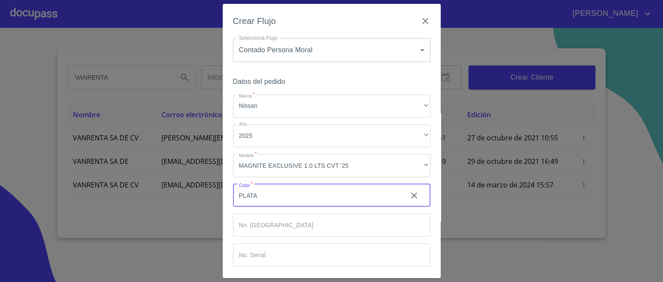
type input "PLATA"
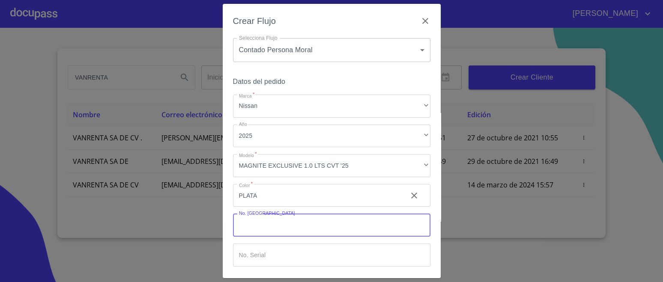
click at [282, 224] on input "Marca   *" at bounding box center [331, 225] width 197 height 23
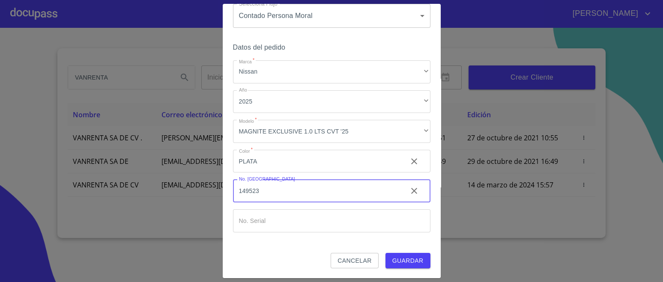
scroll to position [35, 0]
type input "149523"
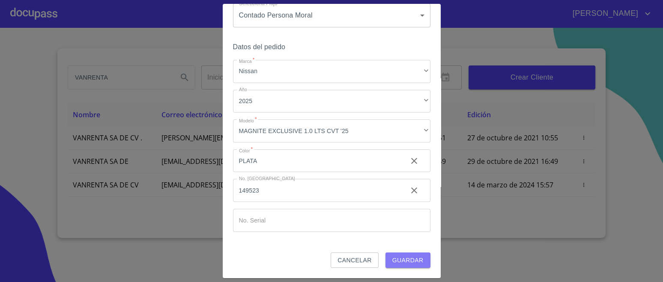
click at [392, 261] on span "Guardar" at bounding box center [407, 260] width 31 height 11
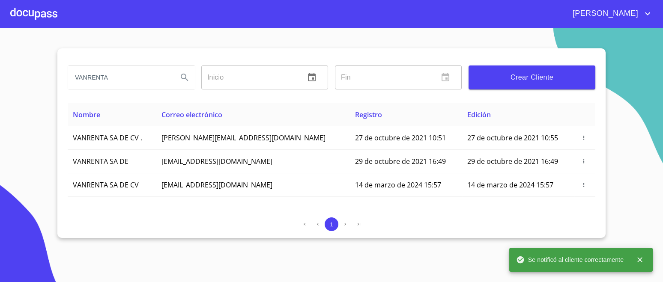
click at [35, 14] on div at bounding box center [33, 13] width 47 height 27
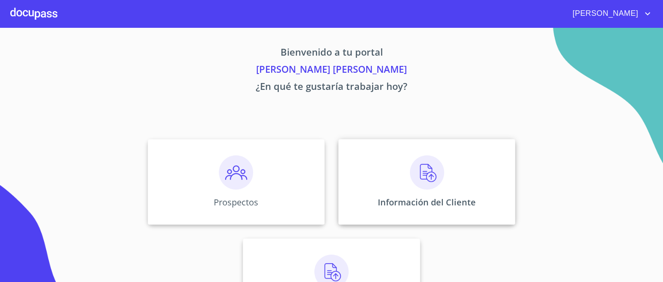
scroll to position [48, 0]
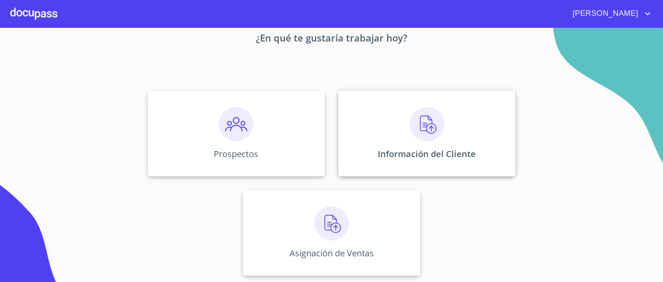
click at [424, 126] on img at bounding box center [427, 124] width 34 height 34
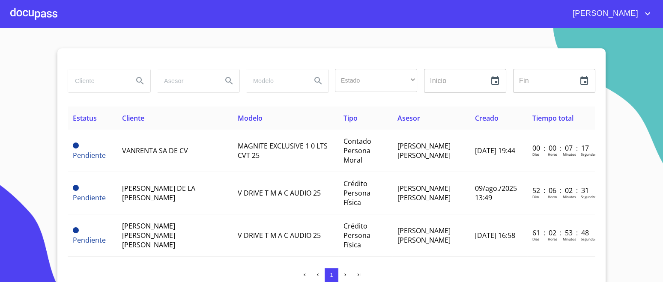
click at [30, 10] on div at bounding box center [33, 13] width 47 height 27
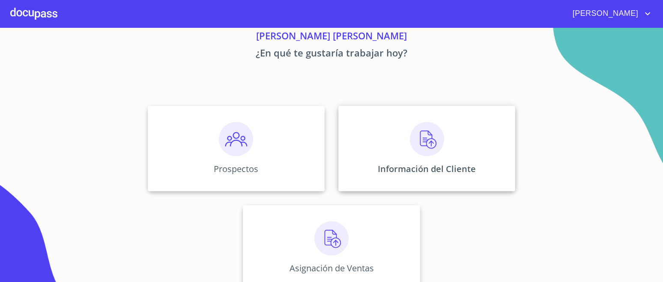
scroll to position [48, 0]
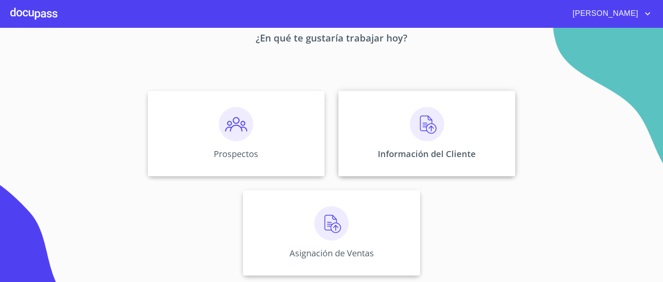
click at [438, 128] on img at bounding box center [427, 124] width 34 height 34
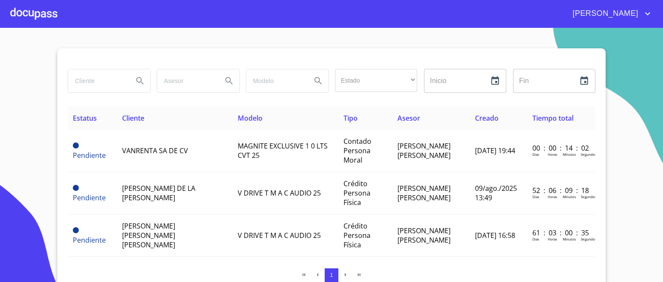
click at [113, 82] on input "search" at bounding box center [97, 80] width 58 height 23
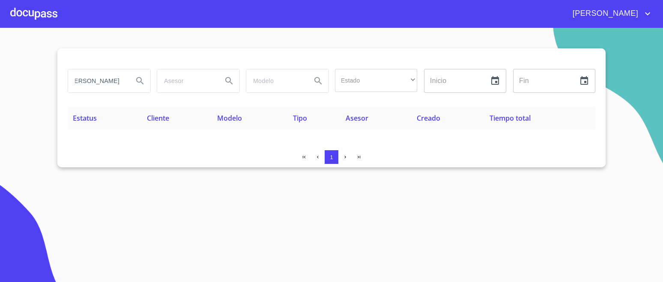
scroll to position [0, 50]
type input "[PERSON_NAME]"
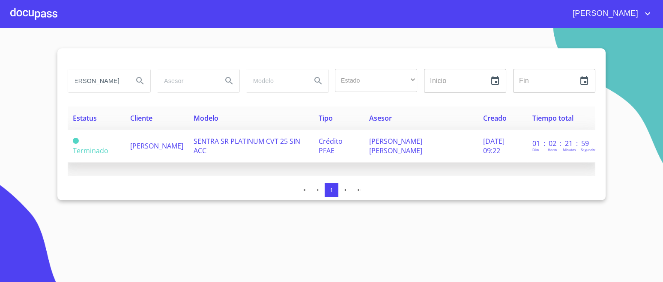
scroll to position [0, 0]
click at [156, 143] on span "[PERSON_NAME]" at bounding box center [156, 145] width 53 height 9
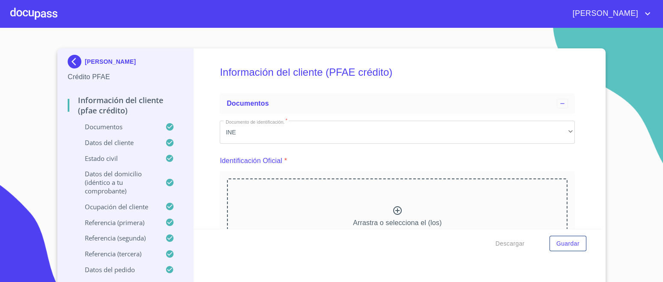
click at [24, 19] on div at bounding box center [33, 13] width 47 height 27
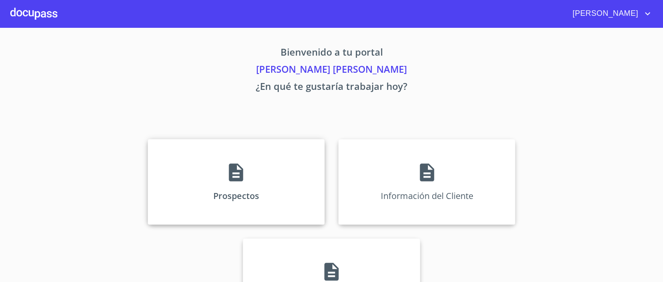
scroll to position [48, 0]
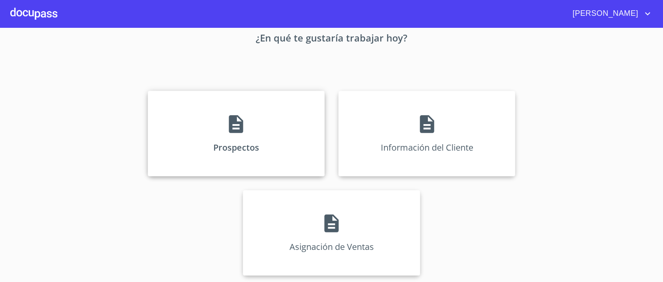
click at [240, 142] on p "Prospectos" at bounding box center [236, 148] width 46 height 12
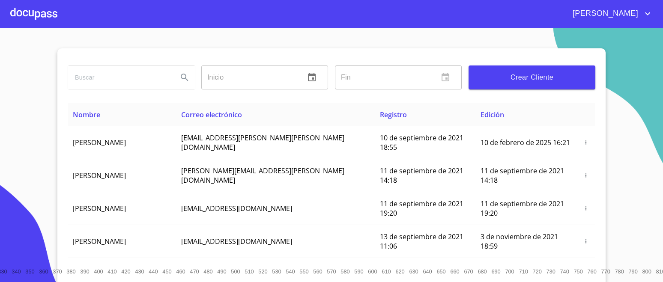
click at [119, 78] on input "search" at bounding box center [119, 77] width 103 height 23
type input "[PERSON_NAME]"
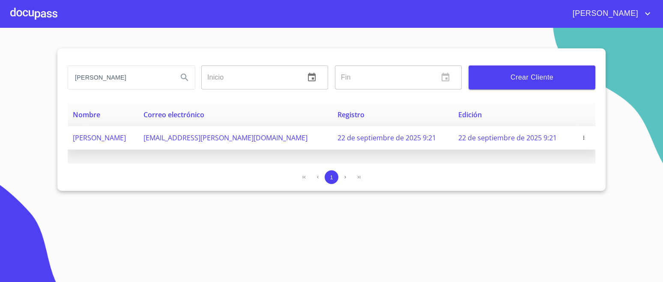
click at [587, 138] on span "button" at bounding box center [584, 138] width 9 height 6
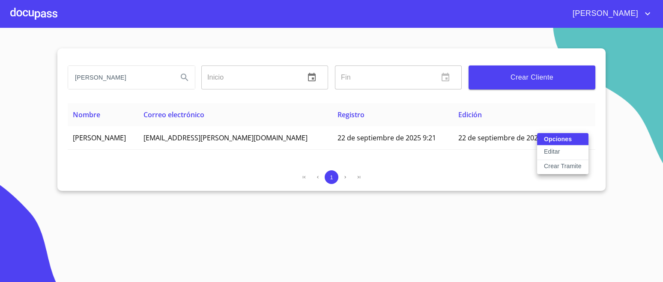
click at [555, 167] on p "Crear Tramite" at bounding box center [563, 166] width 38 height 9
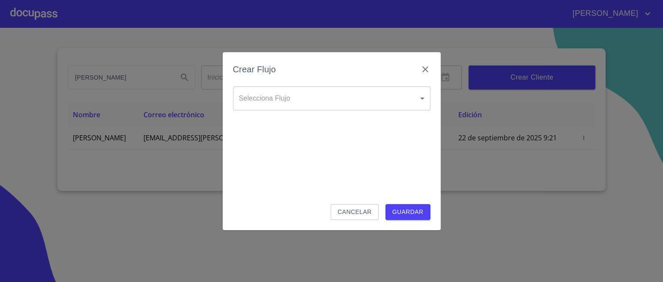
click at [291, 104] on body "[PERSON_NAME] FRANCISCO [PERSON_NAME] Inicio ​ Fin ​ Crear Cliente Nombre Corre…" at bounding box center [331, 141] width 663 height 282
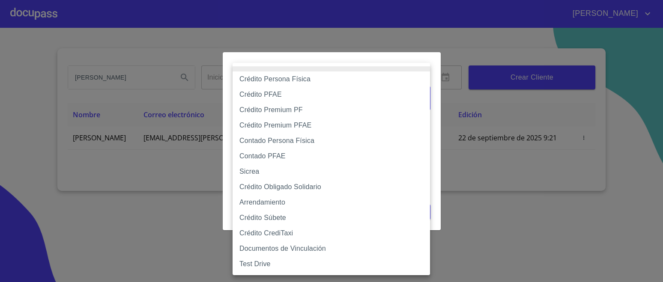
click at [287, 141] on li "Contado Persona Física" at bounding box center [331, 140] width 197 height 15
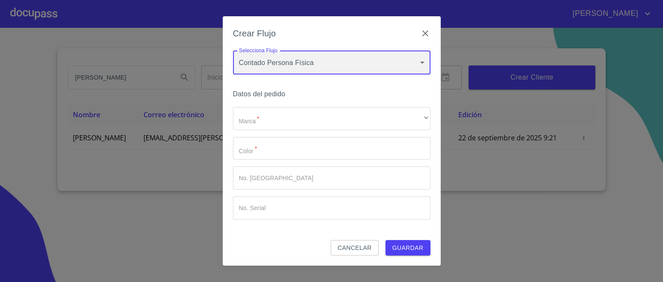
type input "60bf975b0d9865ccc2471536"
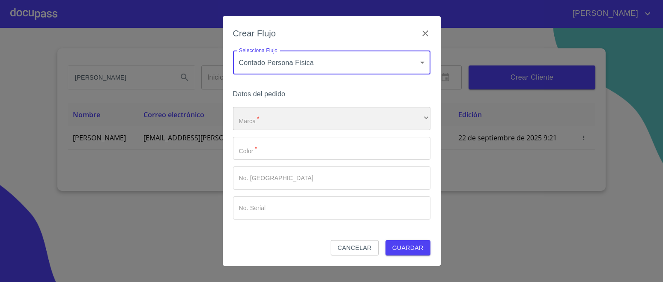
click at [269, 118] on div "​" at bounding box center [331, 118] width 197 height 23
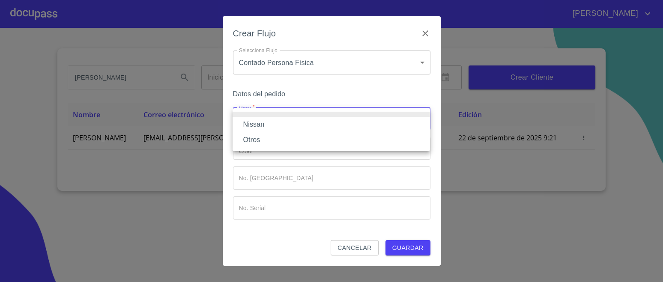
click at [264, 126] on li "Nissan" at bounding box center [331, 124] width 197 height 15
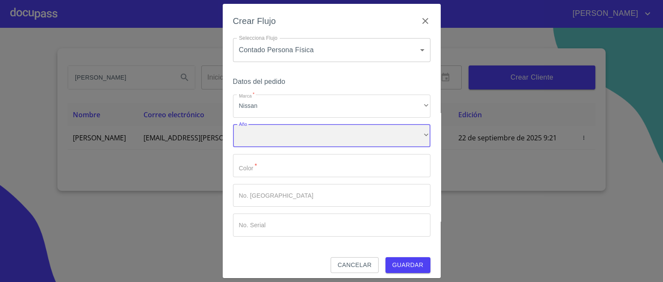
click at [268, 139] on div "​" at bounding box center [331, 136] width 197 height 23
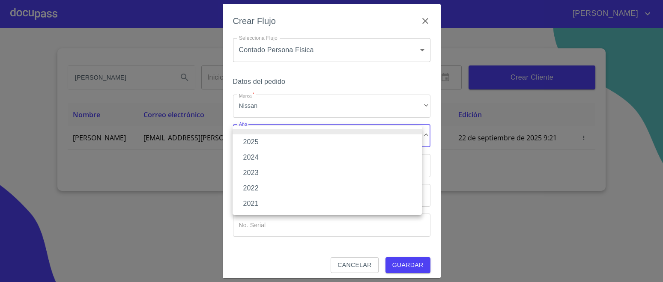
click at [257, 143] on li "2025" at bounding box center [327, 142] width 189 height 15
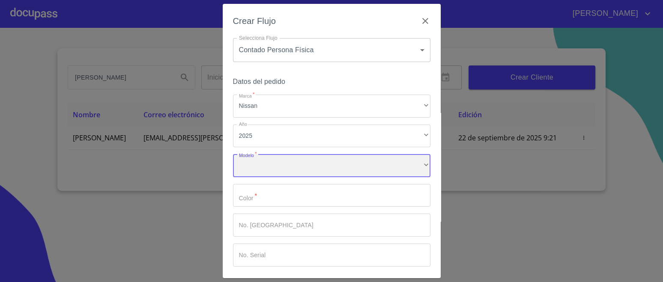
click at [263, 165] on div "​" at bounding box center [331, 165] width 197 height 23
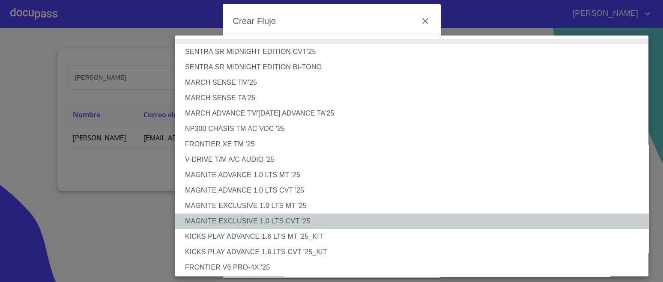
click at [285, 221] on li "MAGNITE EXCLUSIVE 1.0 LTS CVT '25" at bounding box center [416, 221] width 482 height 15
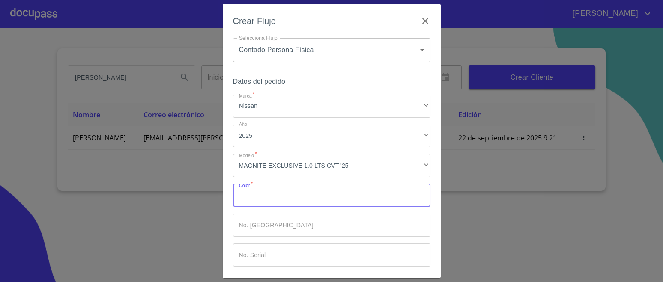
click at [288, 195] on input "Marca   *" at bounding box center [331, 195] width 197 height 23
type input "PLATA"
click at [266, 229] on input "Marca   *" at bounding box center [331, 225] width 197 height 23
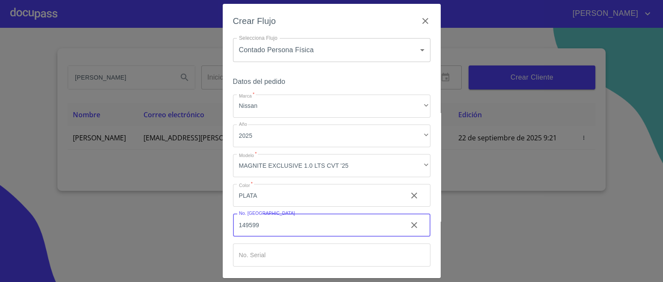
type input "149599"
click at [277, 251] on input "Marca   *" at bounding box center [331, 255] width 197 height 23
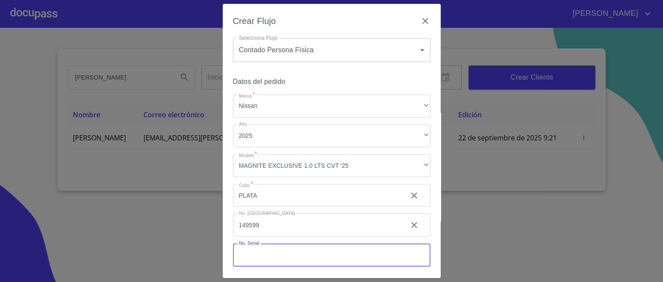
paste input "[US_VEHICLE_IDENTIFICATION_NUMBER]"
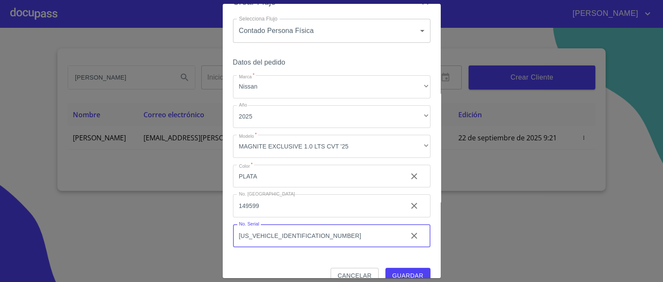
scroll to position [35, 0]
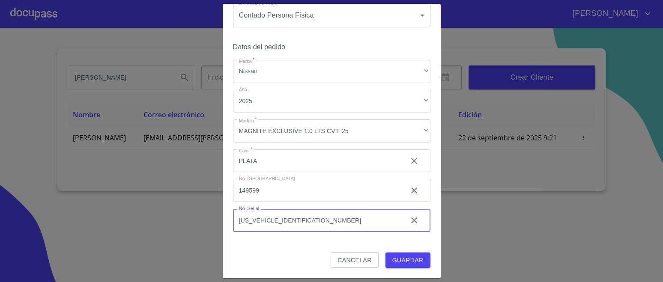
type input "[US_VEHICLE_IDENTIFICATION_NUMBER]"
click at [397, 255] on span "Guardar" at bounding box center [407, 260] width 31 height 11
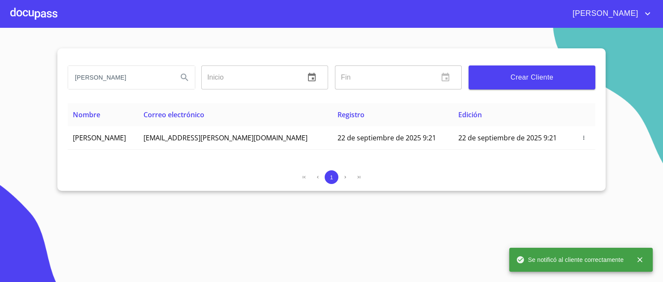
click at [35, 12] on div at bounding box center [33, 13] width 47 height 27
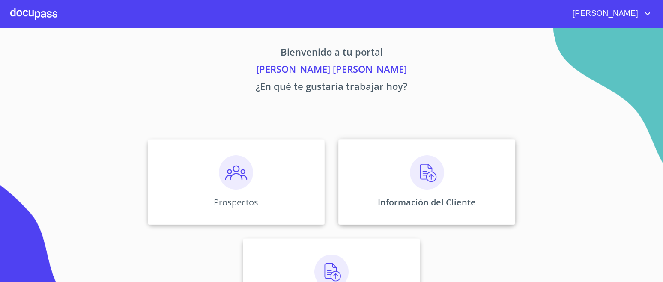
click at [425, 182] on img at bounding box center [427, 173] width 34 height 34
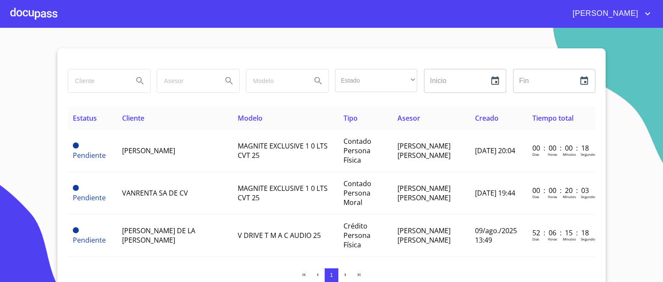
click at [163, 164] on td "[PERSON_NAME]" at bounding box center [175, 151] width 116 height 42
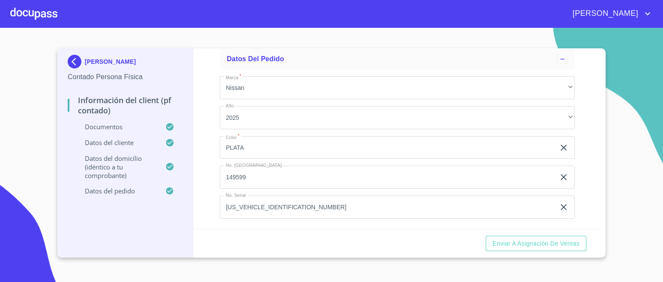
scroll to position [2315, 0]
click at [566, 245] on span "Enviar a Asignación de Ventas" at bounding box center [536, 244] width 87 height 11
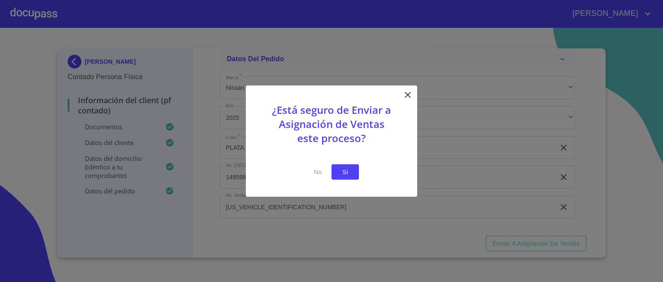
click at [353, 173] on button "Si" at bounding box center [345, 172] width 27 height 16
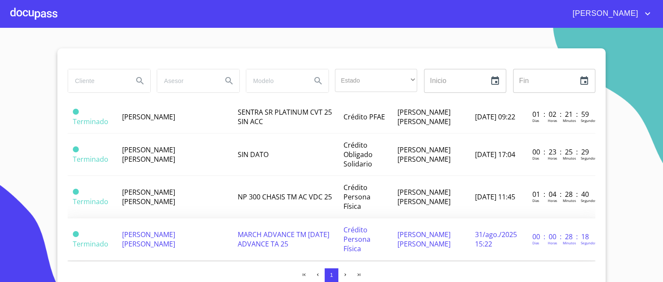
scroll to position [321, 0]
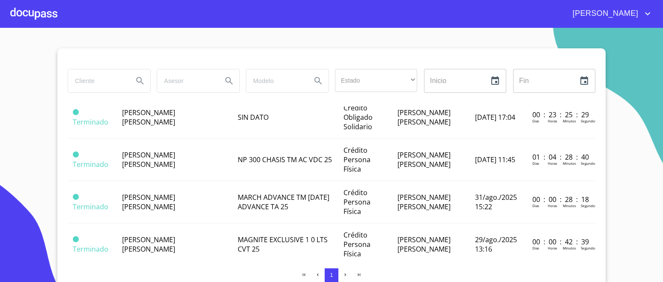
click at [27, 22] on div at bounding box center [33, 13] width 47 height 27
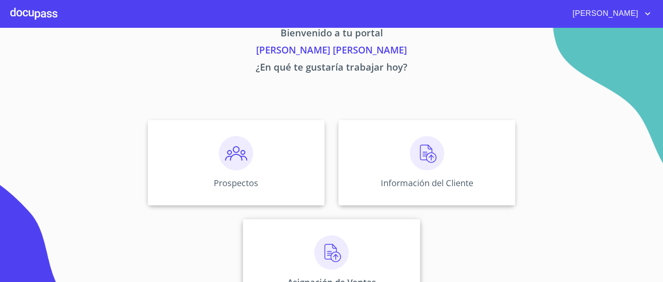
scroll to position [48, 0]
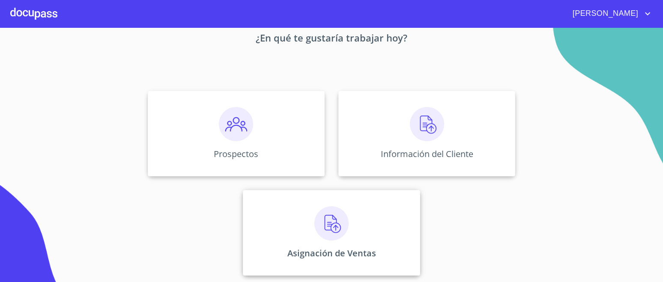
click at [322, 220] on img at bounding box center [331, 223] width 34 height 34
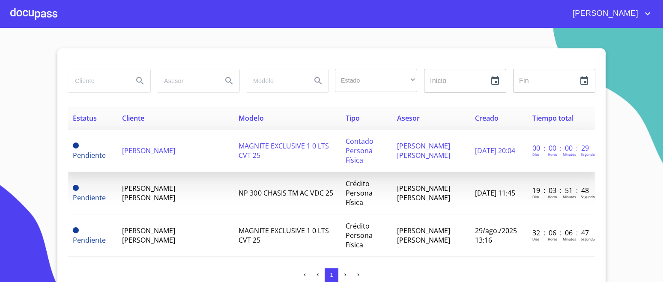
click at [140, 147] on span "[PERSON_NAME]" at bounding box center [148, 150] width 53 height 9
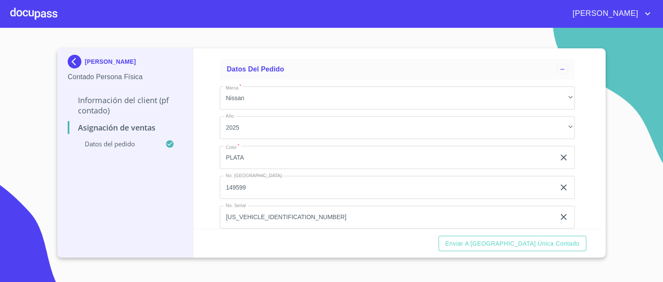
scroll to position [50, 0]
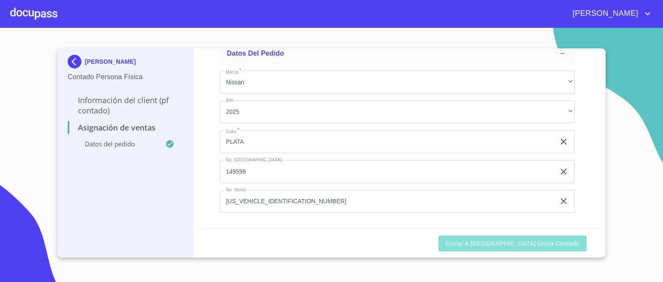
click at [556, 243] on span "Enviar a [GEOGRAPHIC_DATA] única contado" at bounding box center [513, 244] width 135 height 11
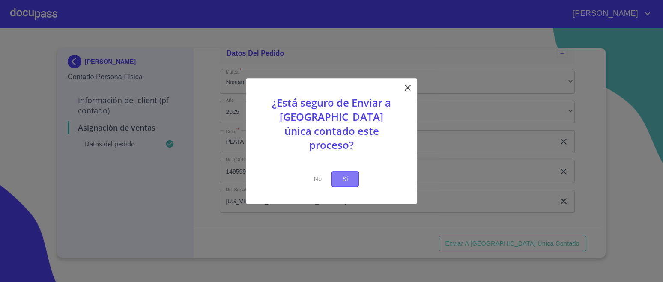
click at [346, 174] on span "Si" at bounding box center [345, 179] width 14 height 11
